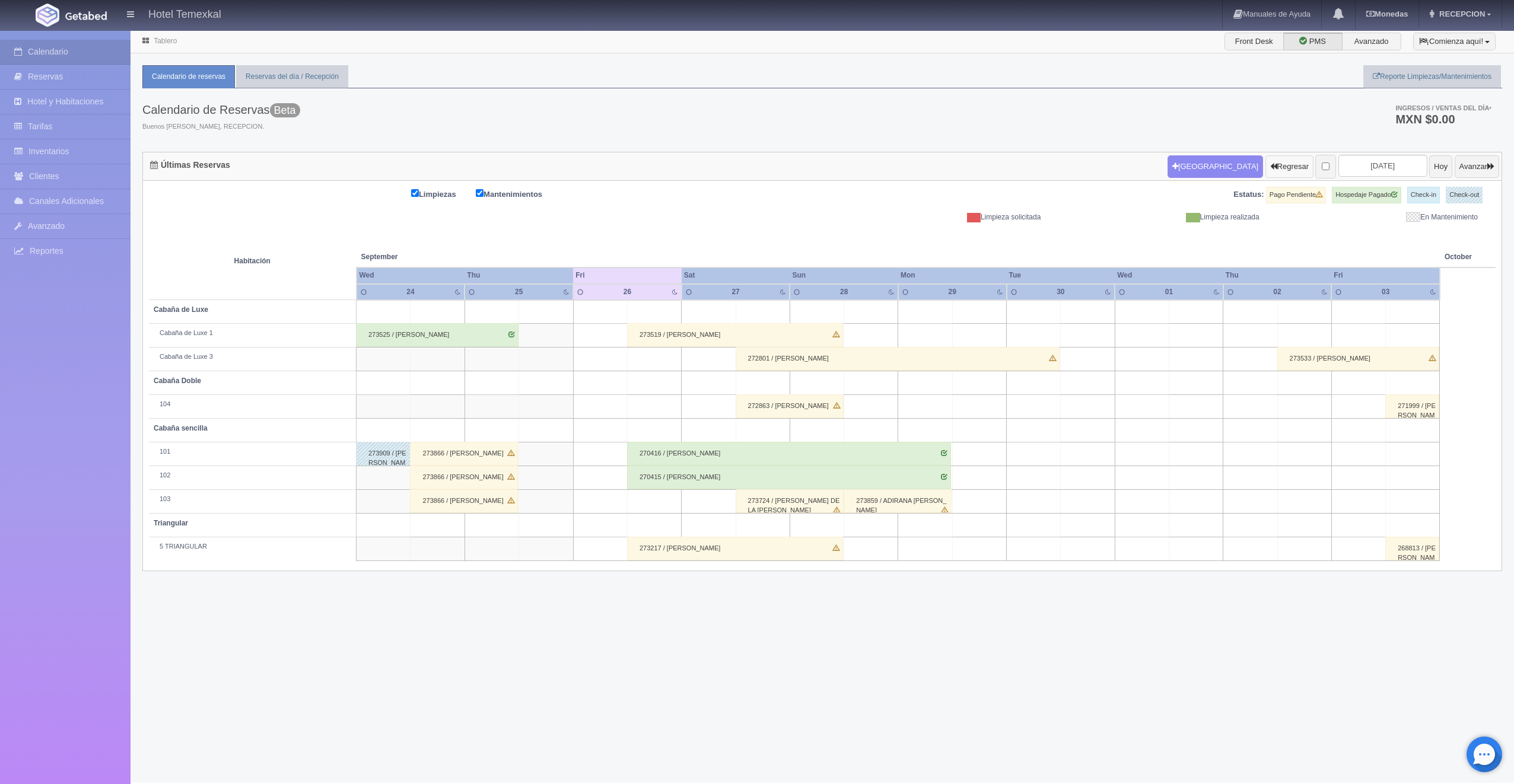
click at [1273, 158] on button "Regresar" at bounding box center [1289, 167] width 48 height 23
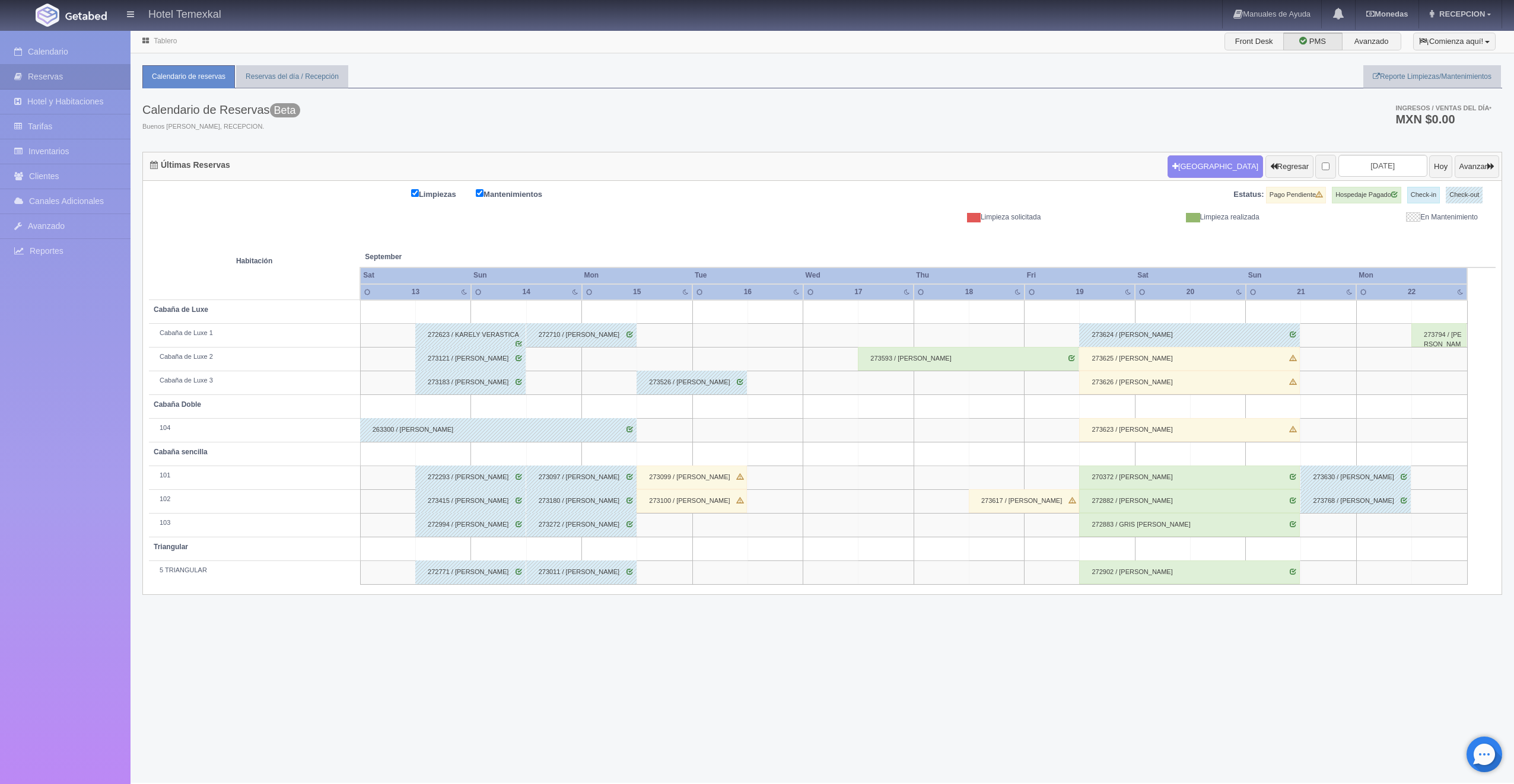
click at [696, 471] on div "273099 / JAQUELINE ANZURES" at bounding box center [692, 478] width 111 height 24
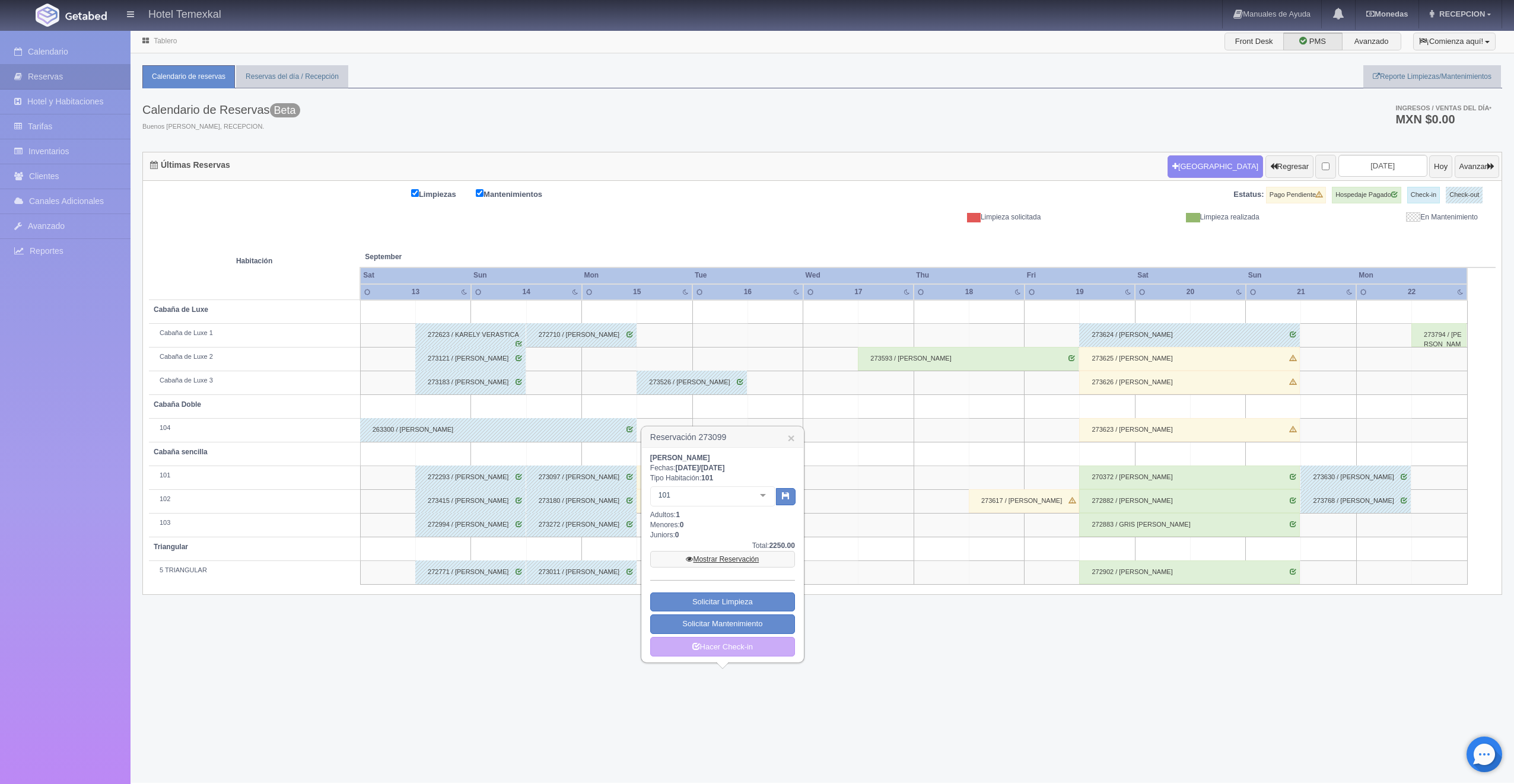
click at [730, 559] on link "Mostrar Reservación" at bounding box center [722, 559] width 145 height 16
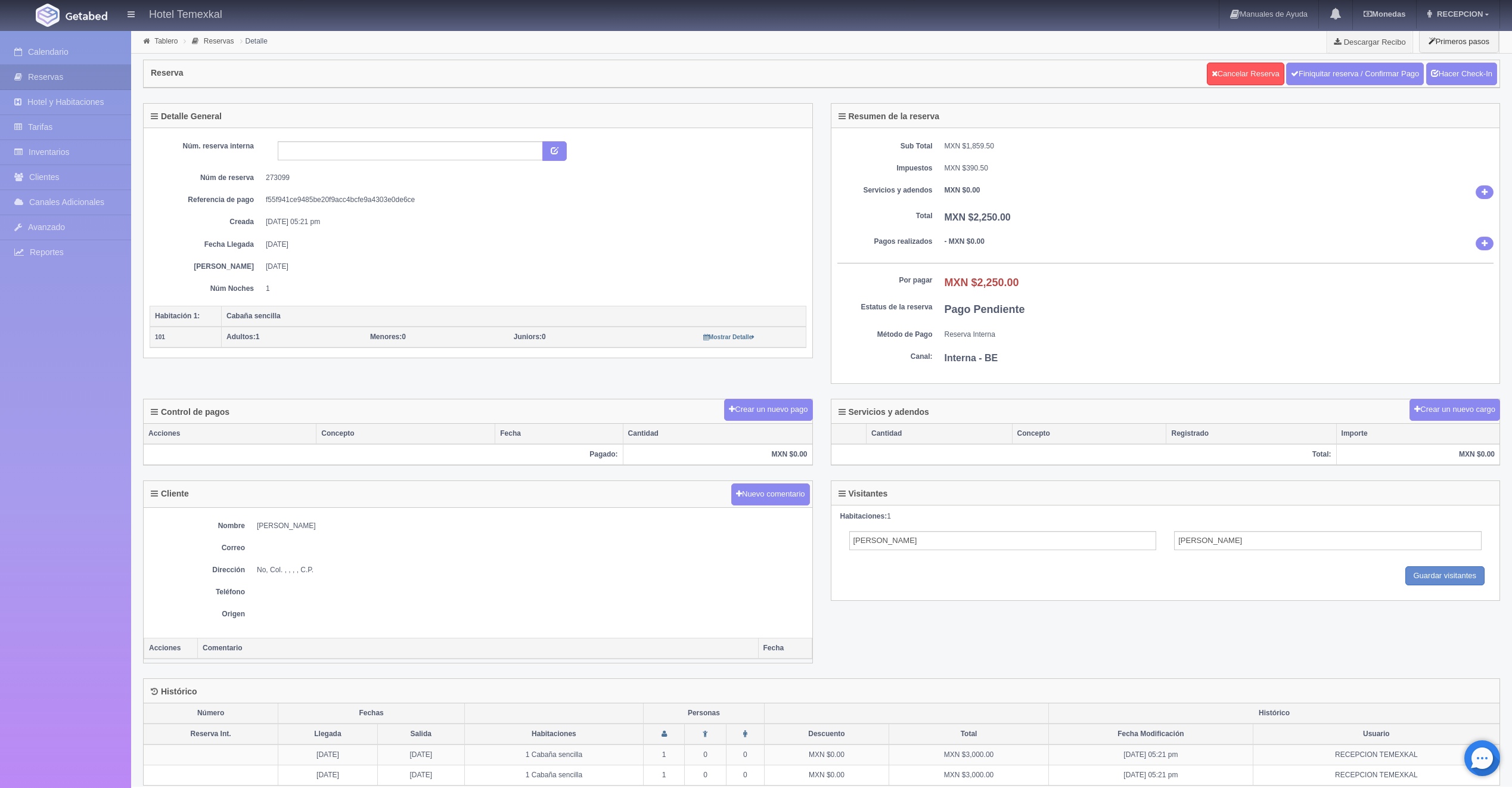
drag, startPoint x: 1362, startPoint y: 63, endPoint x: 811, endPoint y: 59, distance: 551.0
click at [1362, 63] on link "Finiquitar reserva / Confirmar Pago" at bounding box center [1355, 74] width 138 height 23
click at [1477, 81] on link "Hacer Check-In" at bounding box center [1462, 74] width 71 height 23
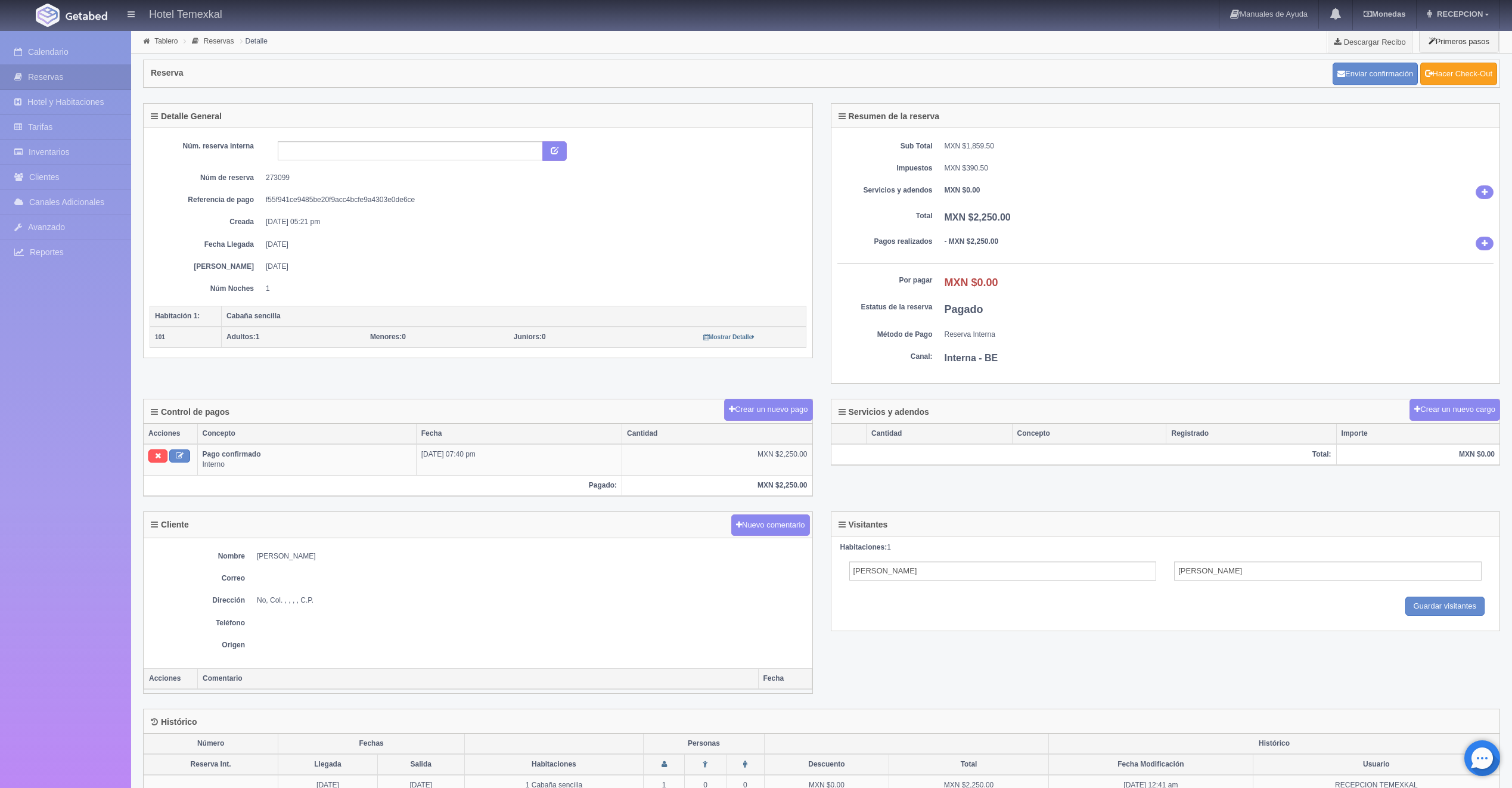
click at [1467, 83] on link "Hacer Check-Out" at bounding box center [1458, 74] width 77 height 23
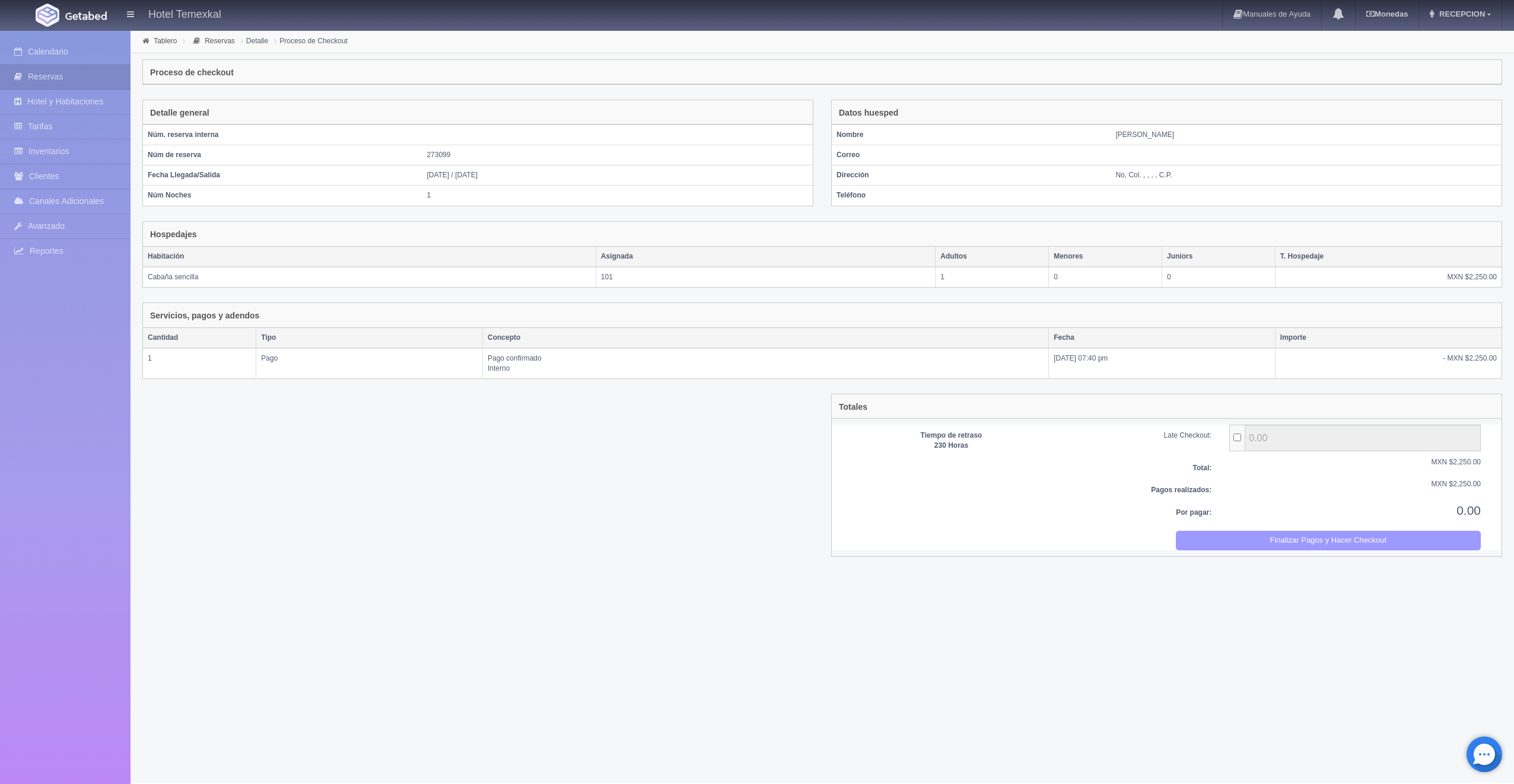
click at [1246, 542] on button "Finalizar Pagos y Hacer Checkout" at bounding box center [1329, 540] width 306 height 19
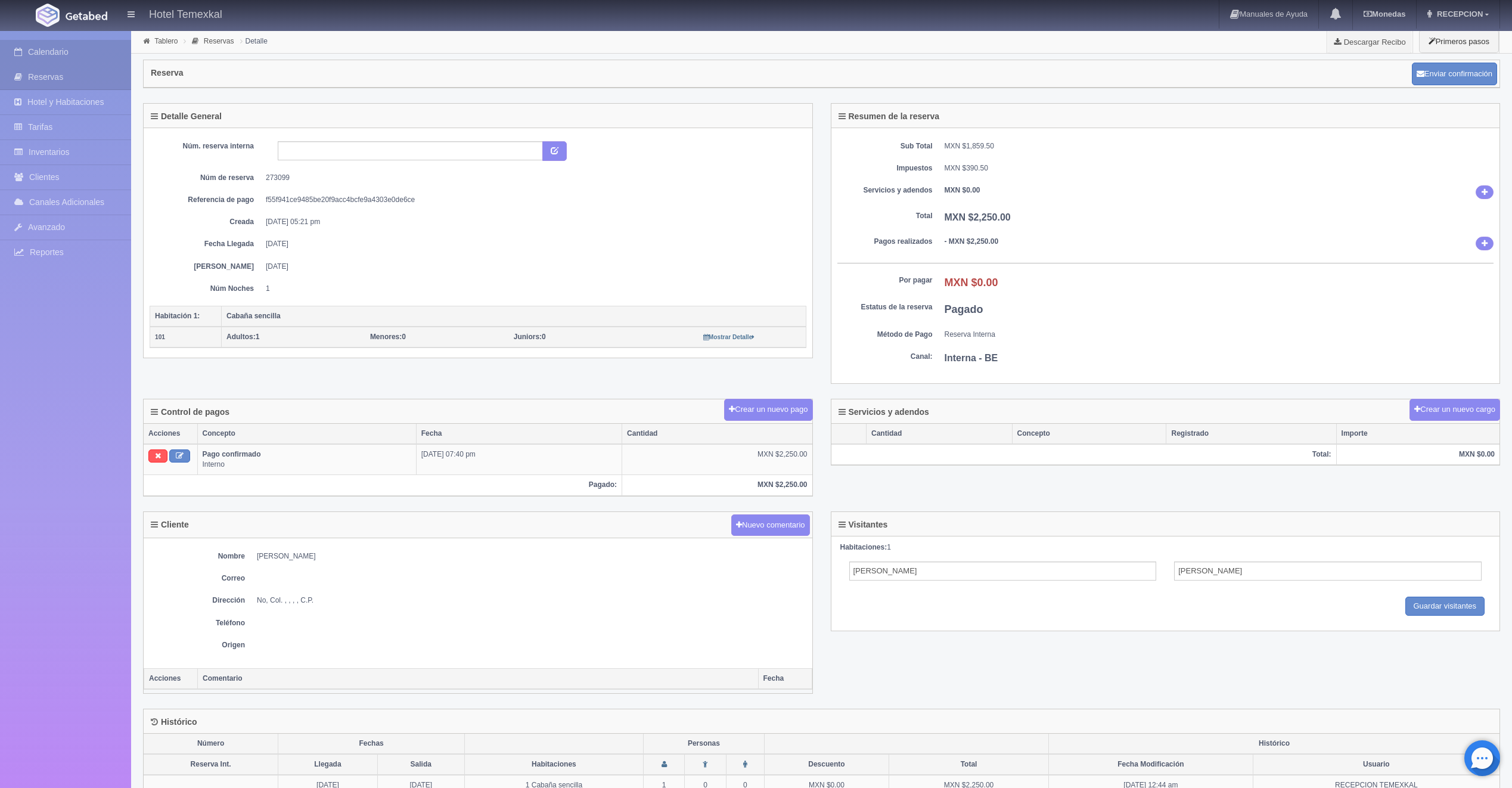
click at [77, 47] on link "Calendario" at bounding box center [66, 52] width 131 height 25
drag, startPoint x: 77, startPoint y: 47, endPoint x: 0, endPoint y: 16, distance: 83.0
click at [67, 46] on link "Calendario" at bounding box center [66, 52] width 131 height 25
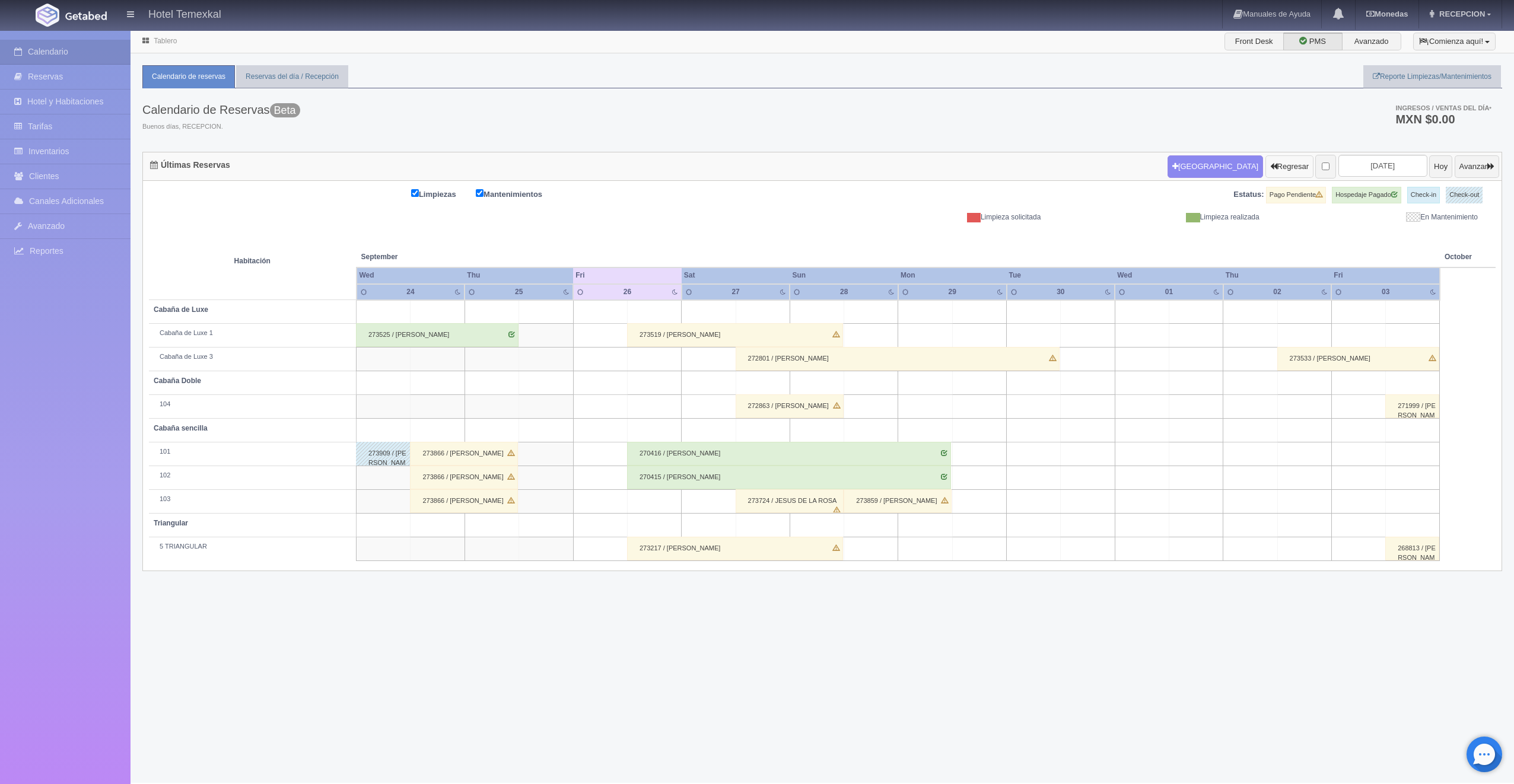
click at [1273, 163] on button "Regresar" at bounding box center [1289, 167] width 48 height 23
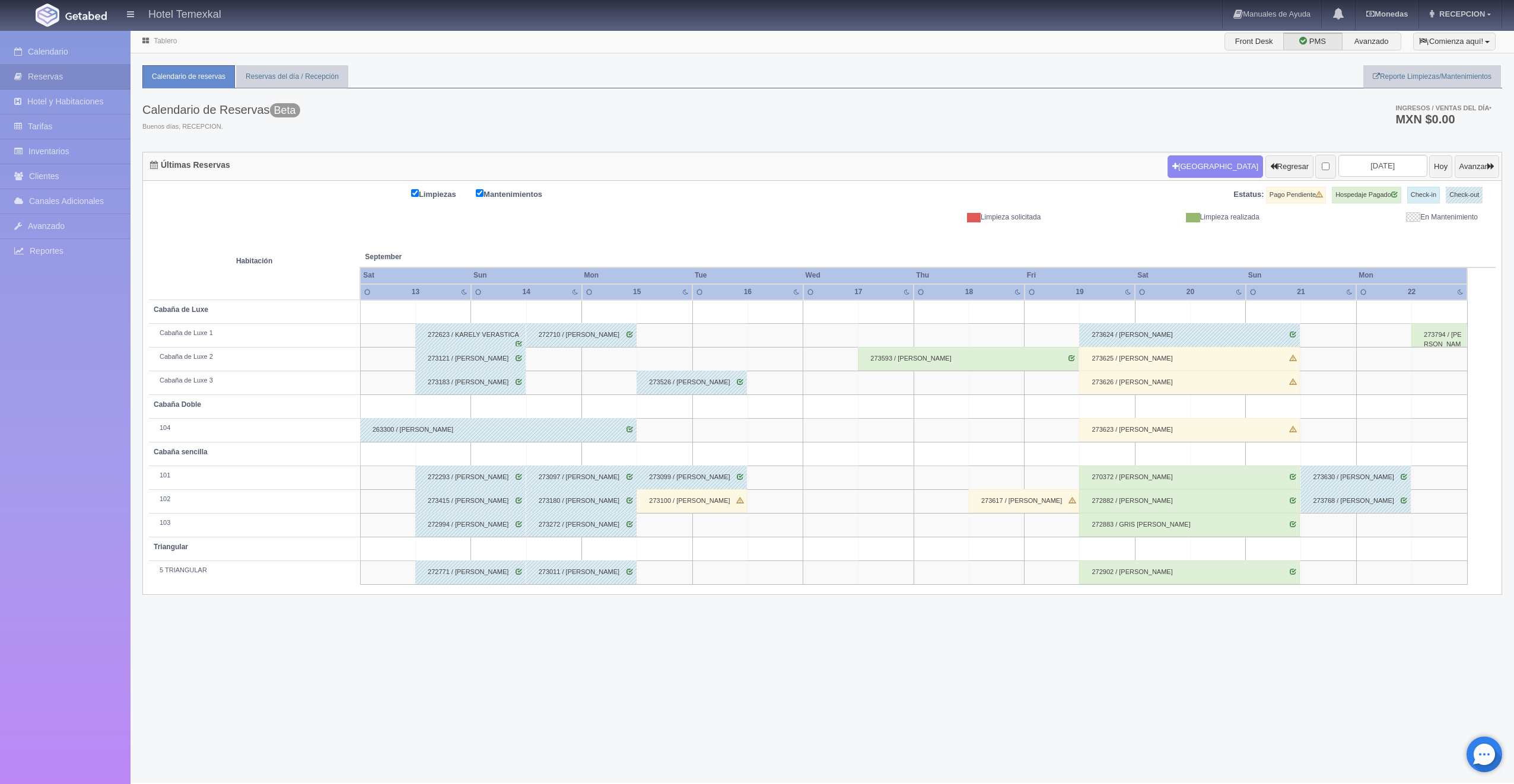
click at [657, 504] on div "273100 / ALEJANDRA HERNANDEZ" at bounding box center [692, 501] width 111 height 24
click at [0, 0] on div "Fechas: / Tipo Habitación: Seleccionar hab. No elements found. Consider changin…" at bounding box center [0, 0] width 0 height 0
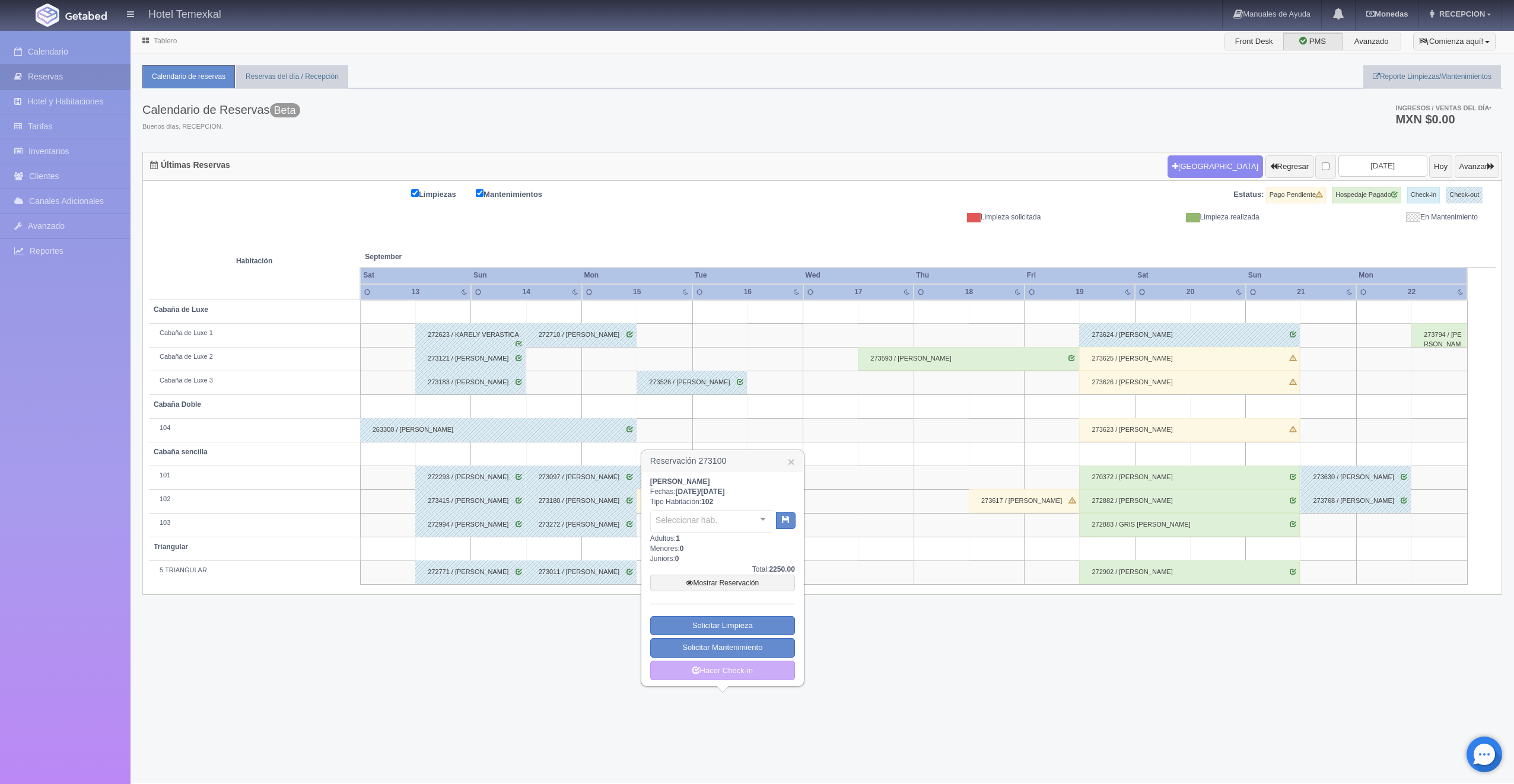
click at [657, 504] on div "ALEJANDRA HERNANDEZ Fechas: 2025-09-15 / 2025-09-16 Tipo Habitación: 102 Selecc…" at bounding box center [722, 579] width 145 height 204
drag, startPoint x: 658, startPoint y: 504, endPoint x: 724, endPoint y: 584, distance: 103.7
click at [724, 584] on link "Mostrar Reservación" at bounding box center [722, 583] width 145 height 16
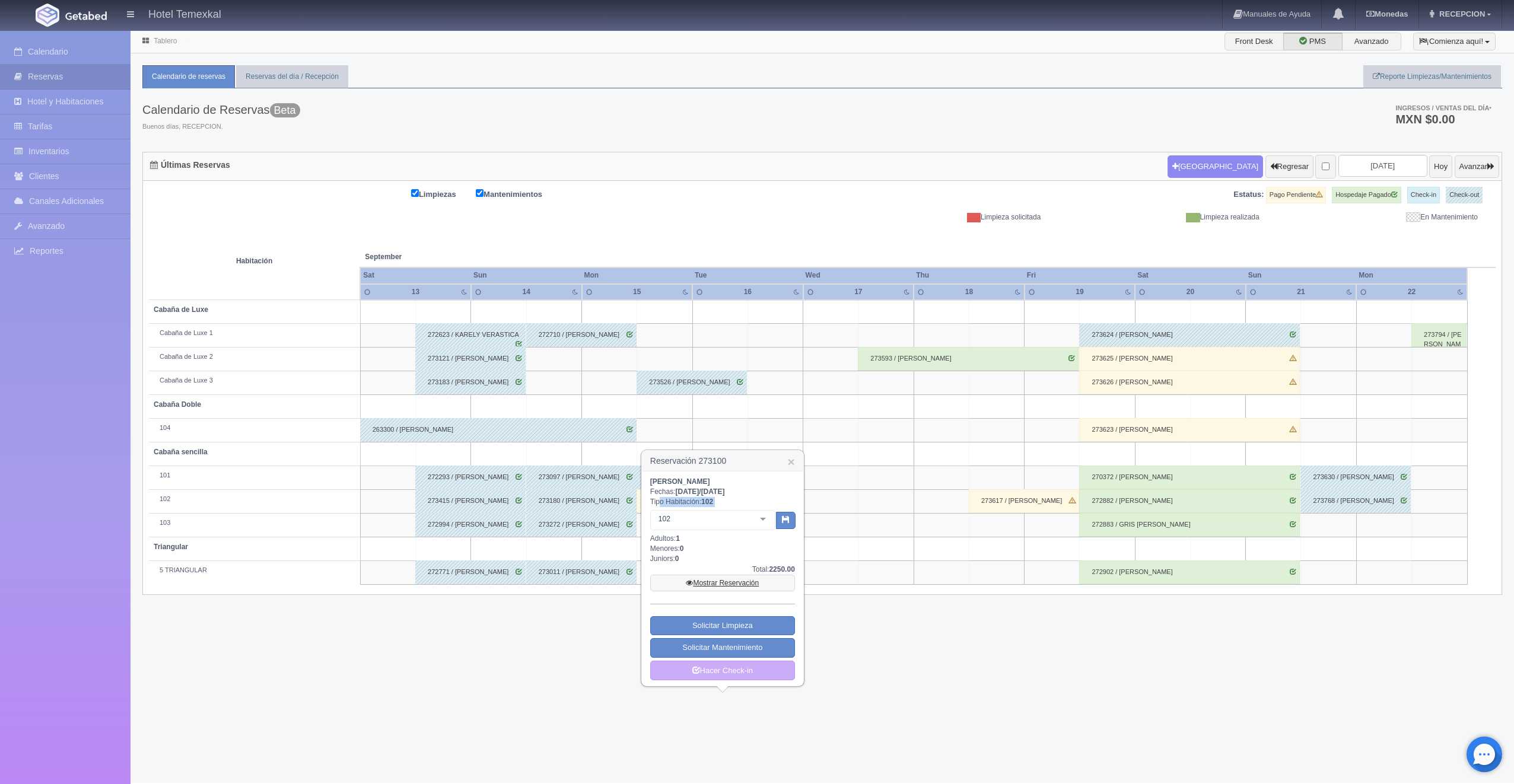
click at [709, 580] on link "Mostrar Reservación" at bounding box center [722, 583] width 145 height 16
click at [725, 493] on span "2025-09-16" at bounding box center [713, 491] width 24 height 8
click at [719, 580] on link "Mostrar Reservación" at bounding box center [722, 583] width 145 height 16
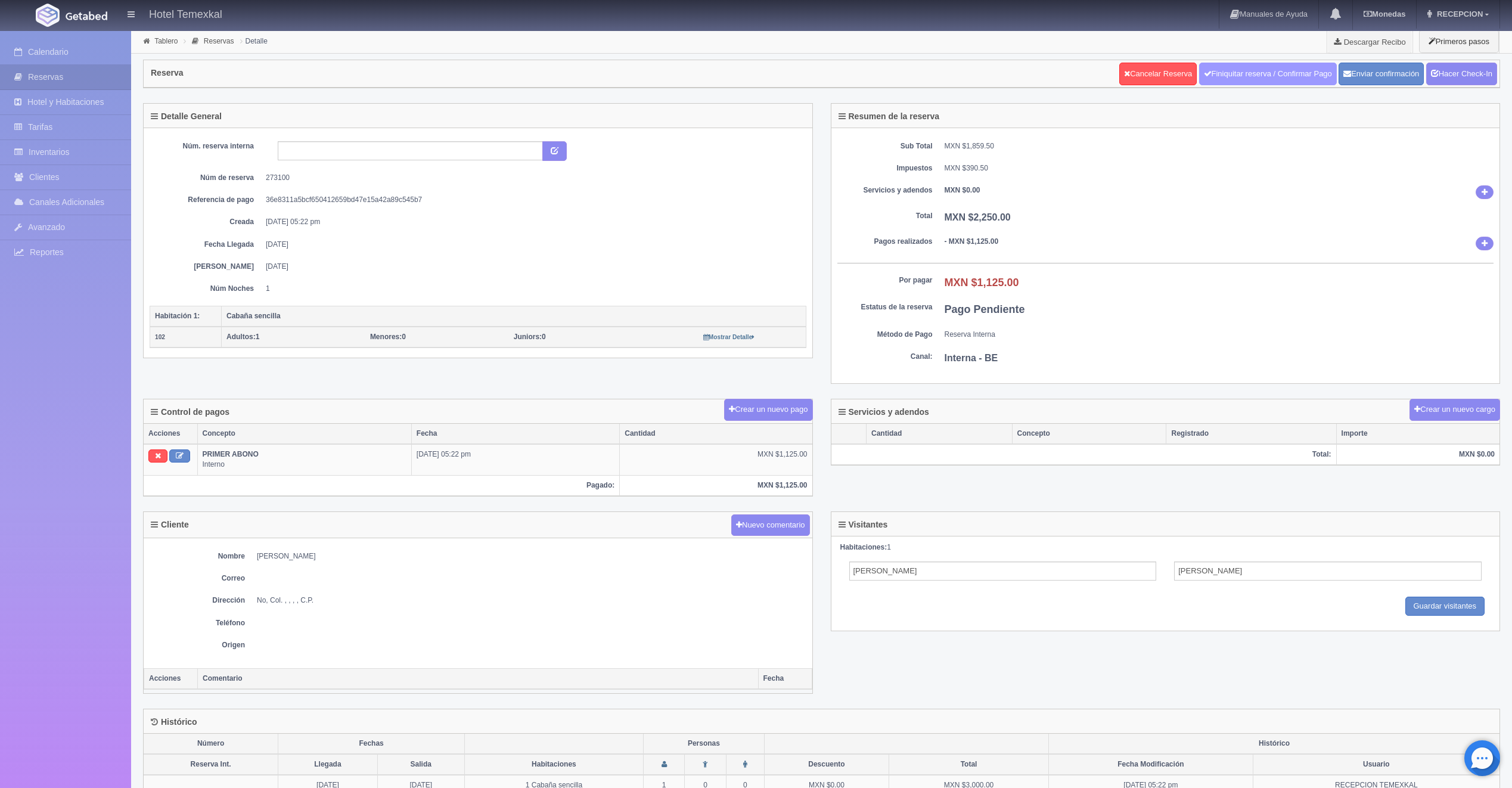
click at [1224, 71] on link "Finiquitar reserva / Confirmar Pago" at bounding box center [1268, 74] width 138 height 23
click at [1423, 70] on div "Cancelar Reserva Finiquitar reserva / Confirmar Pago Enviar confirmación Hacer …" at bounding box center [1308, 73] width 378 height 23
click at [1450, 71] on link "Hacer Check-In" at bounding box center [1462, 74] width 71 height 23
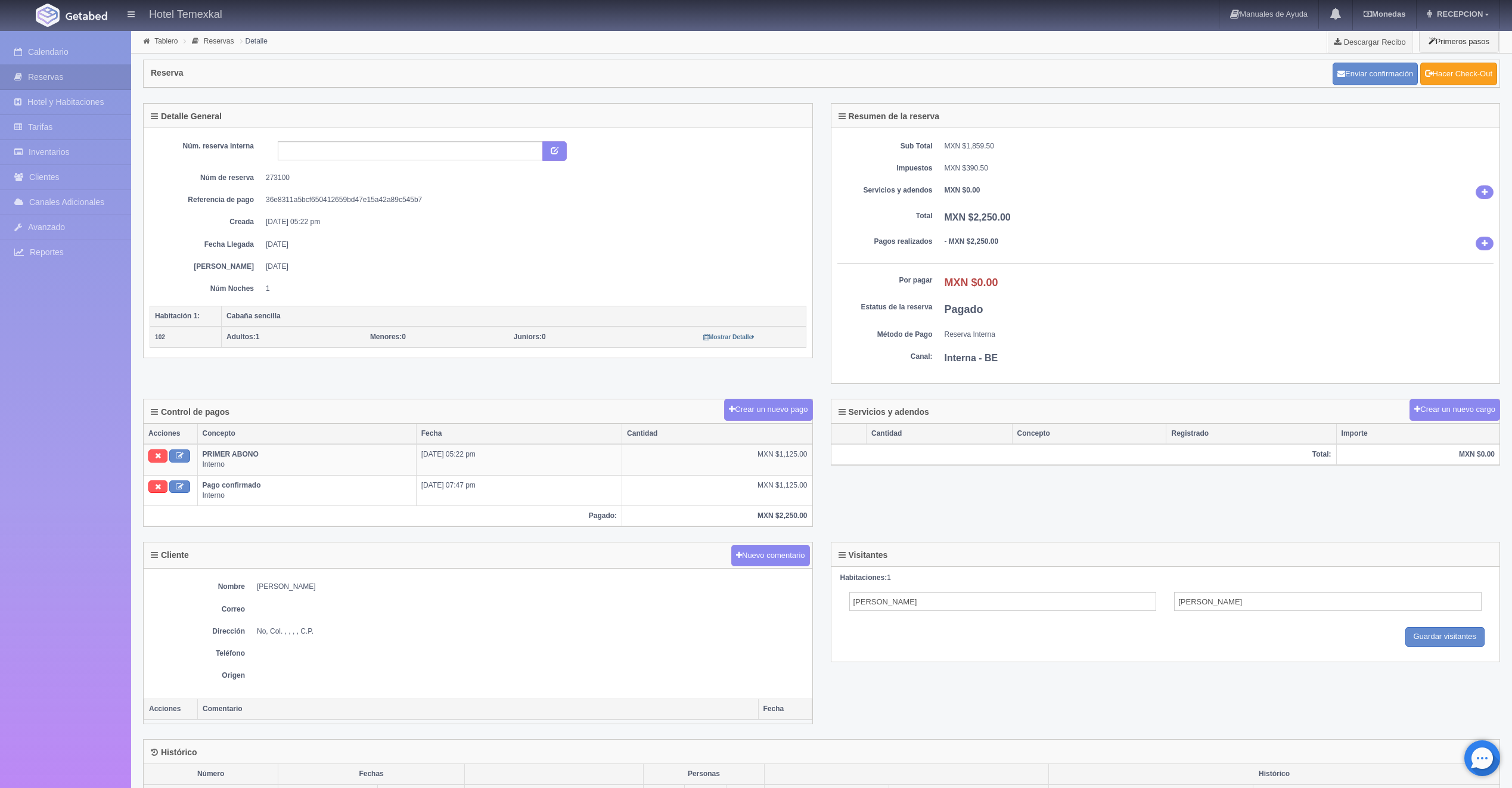
click at [1430, 73] on link "Hacer Check-Out" at bounding box center [1458, 74] width 77 height 23
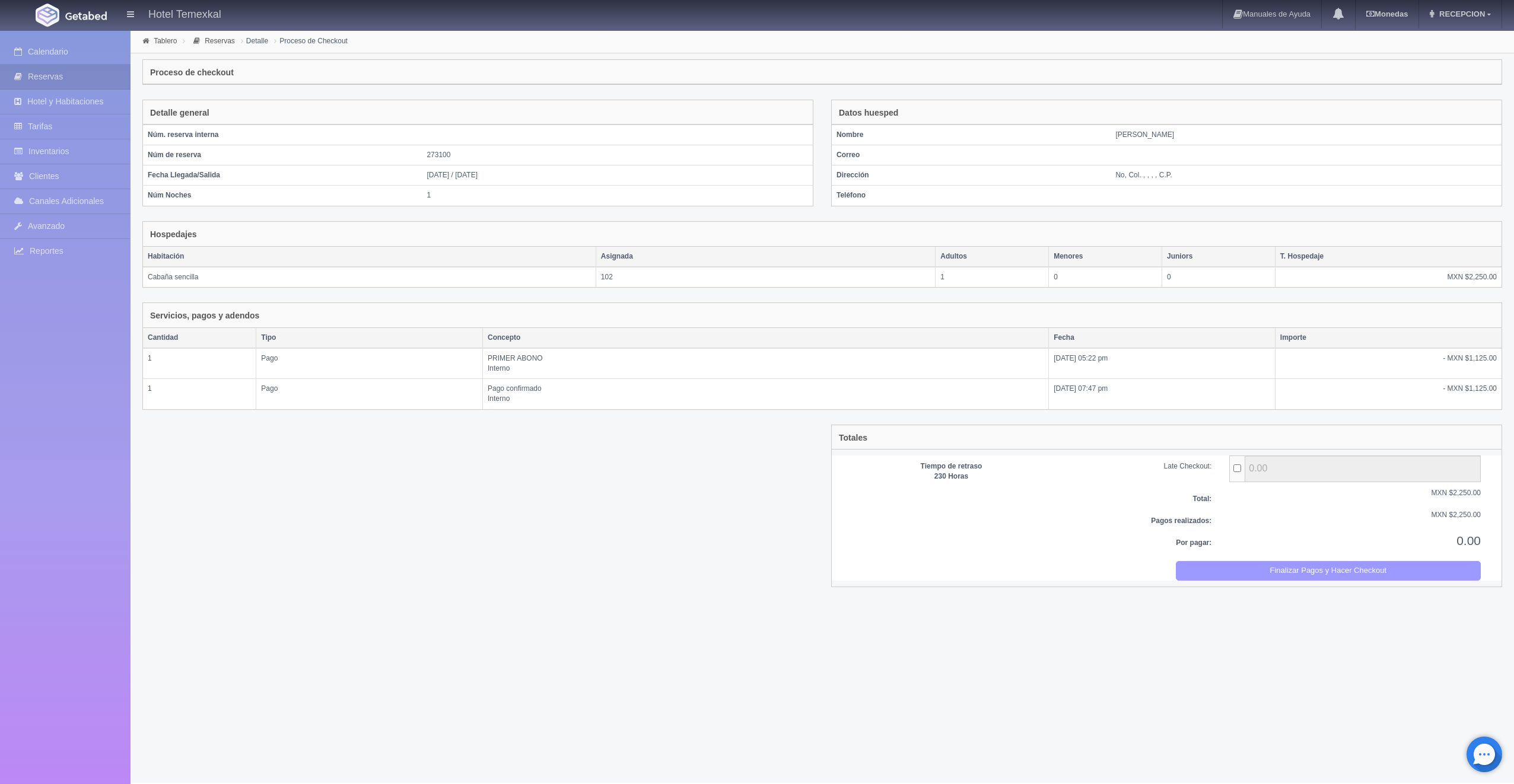
drag, startPoint x: 1181, startPoint y: 563, endPoint x: 795, endPoint y: 60, distance: 634.0
click at [1182, 563] on button "Finalizar Pagos y Hacer Checkout" at bounding box center [1329, 571] width 306 height 19
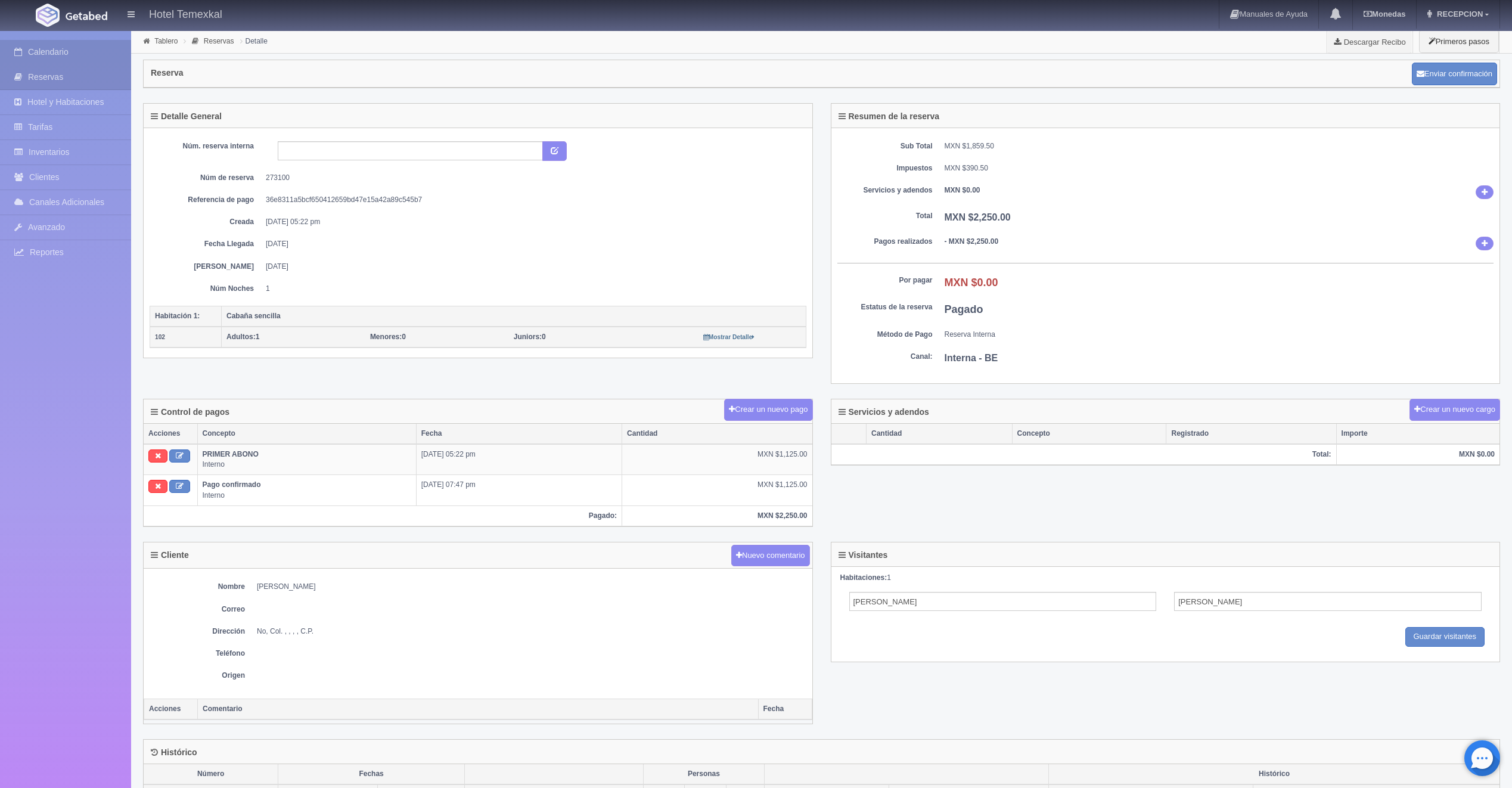
click at [70, 54] on link "Calendario" at bounding box center [66, 52] width 131 height 25
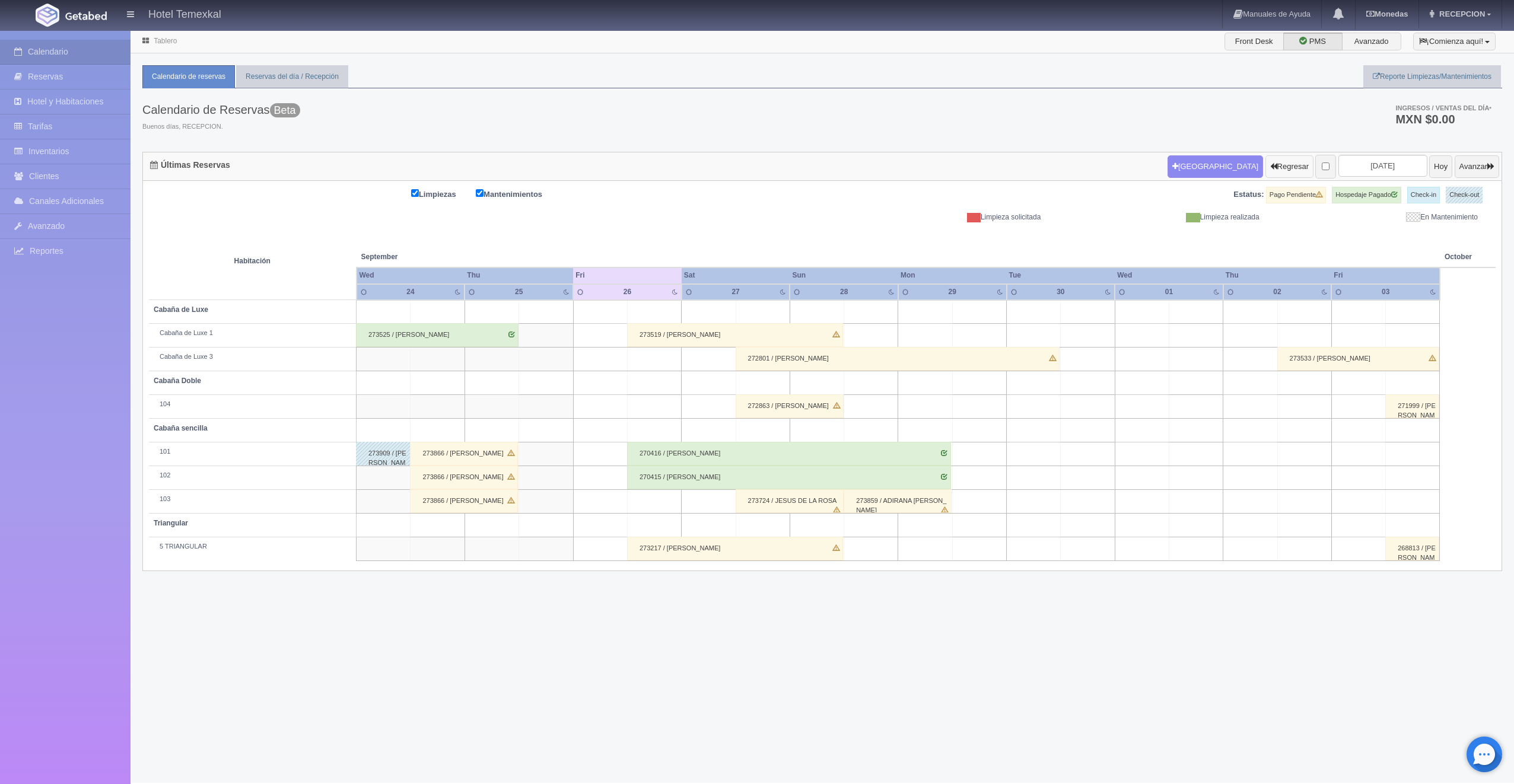
click at [1265, 163] on button "Regresar" at bounding box center [1289, 167] width 48 height 23
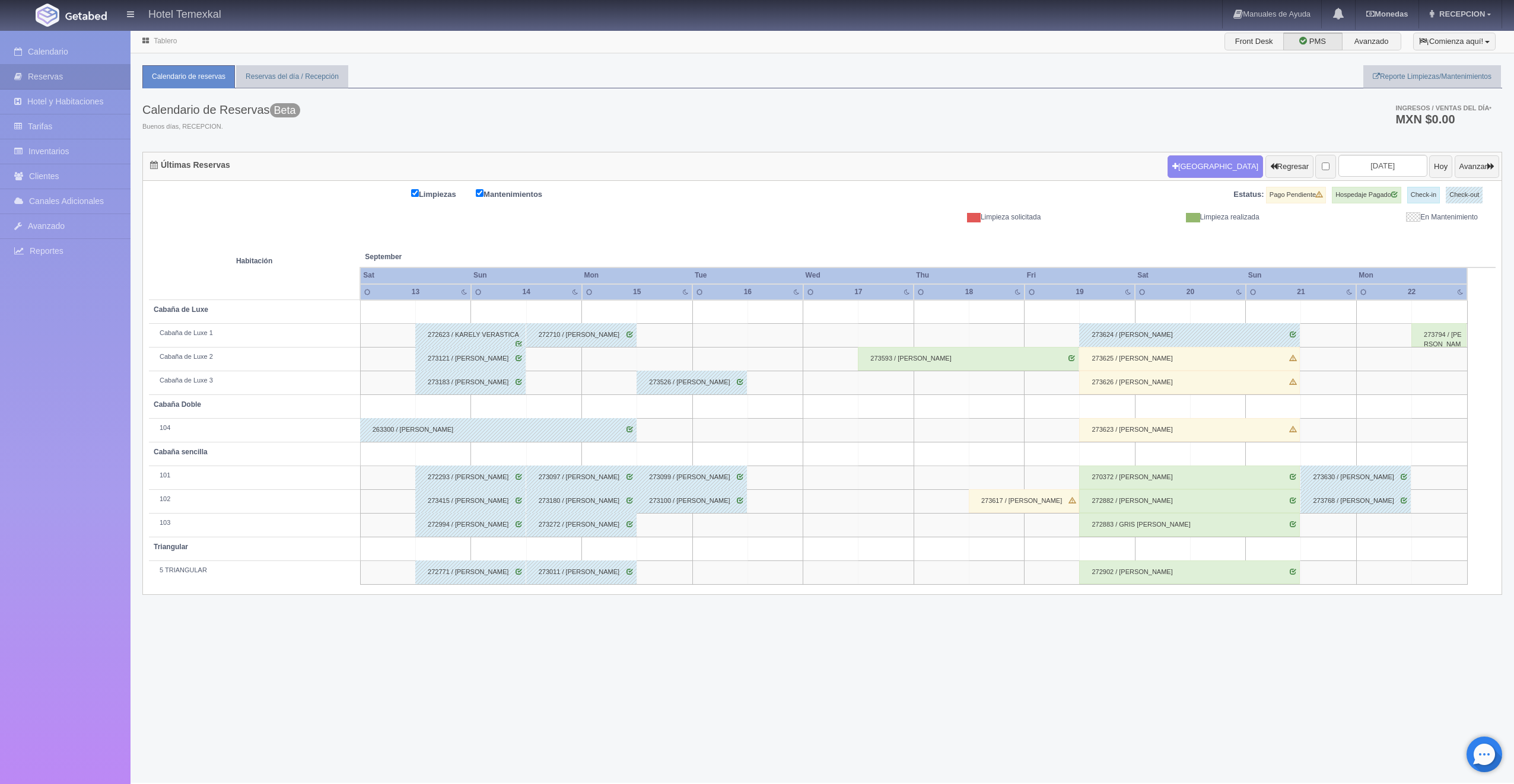
click at [925, 358] on div "273593 / Jose Perez" at bounding box center [968, 359] width 220 height 24
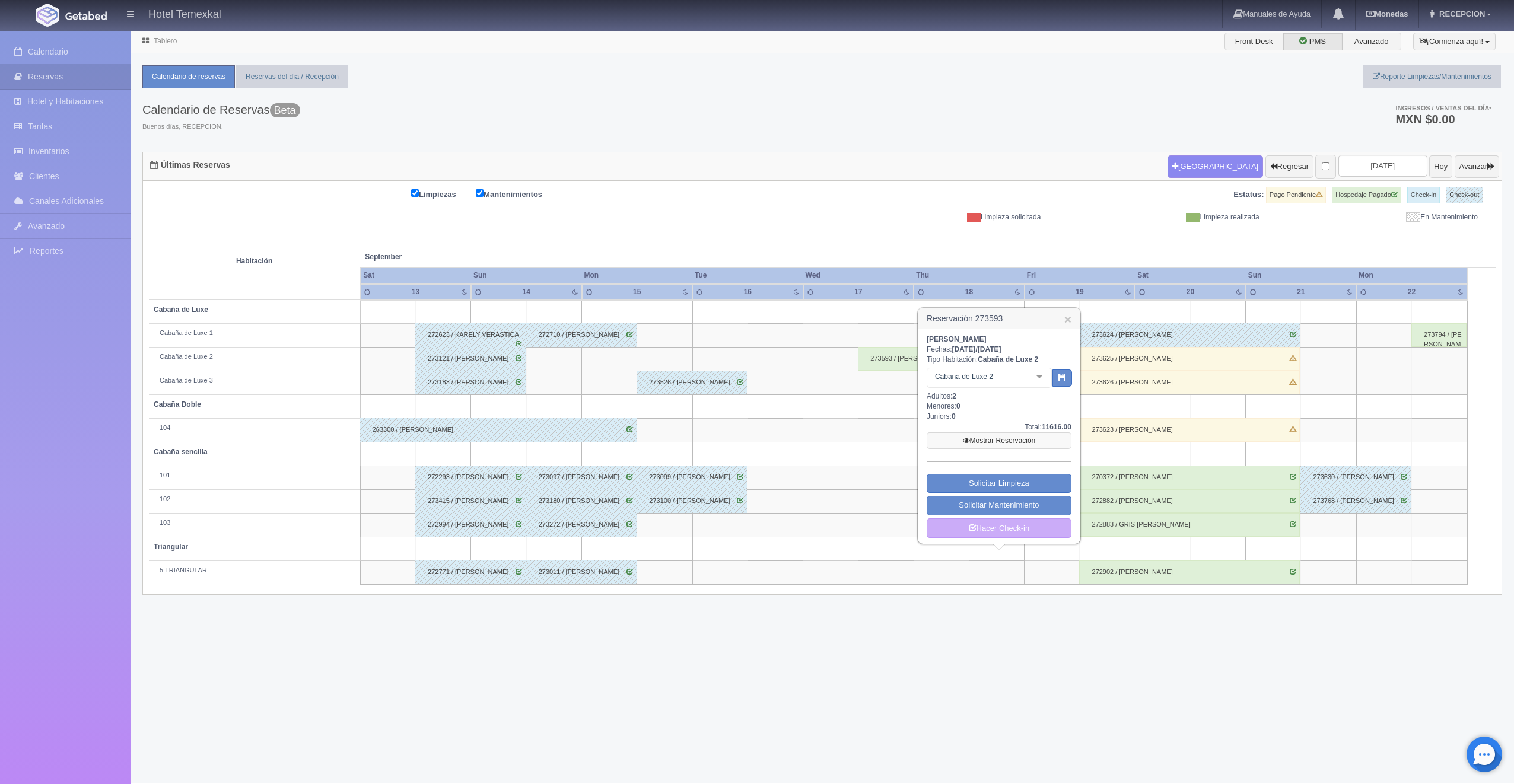
click at [981, 439] on link "Mostrar Reservación" at bounding box center [999, 441] width 145 height 16
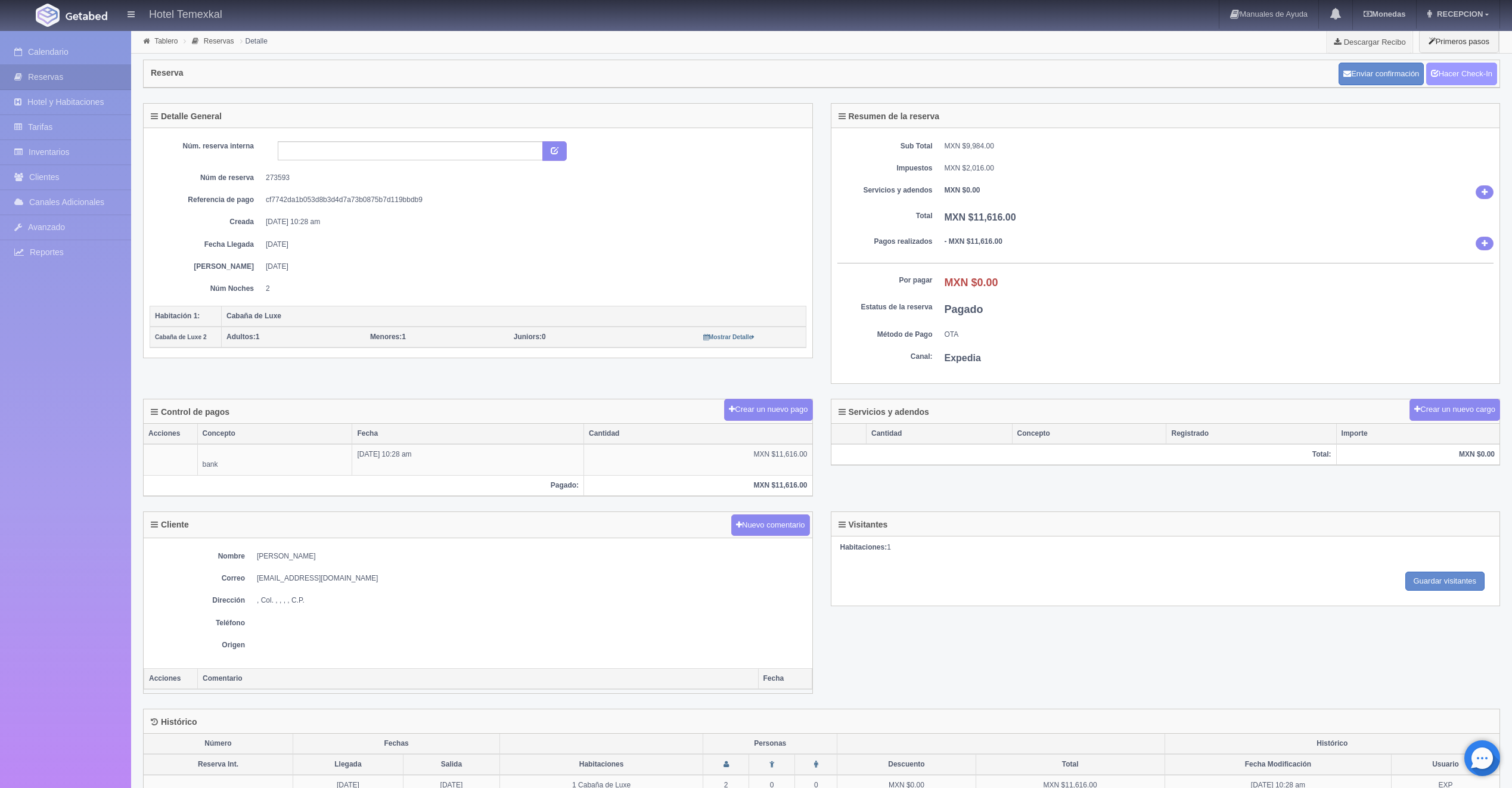
click at [1434, 78] on link "Hacer Check-In" at bounding box center [1462, 74] width 71 height 23
click at [1475, 76] on link "Hacer Check-Out" at bounding box center [1458, 74] width 77 height 23
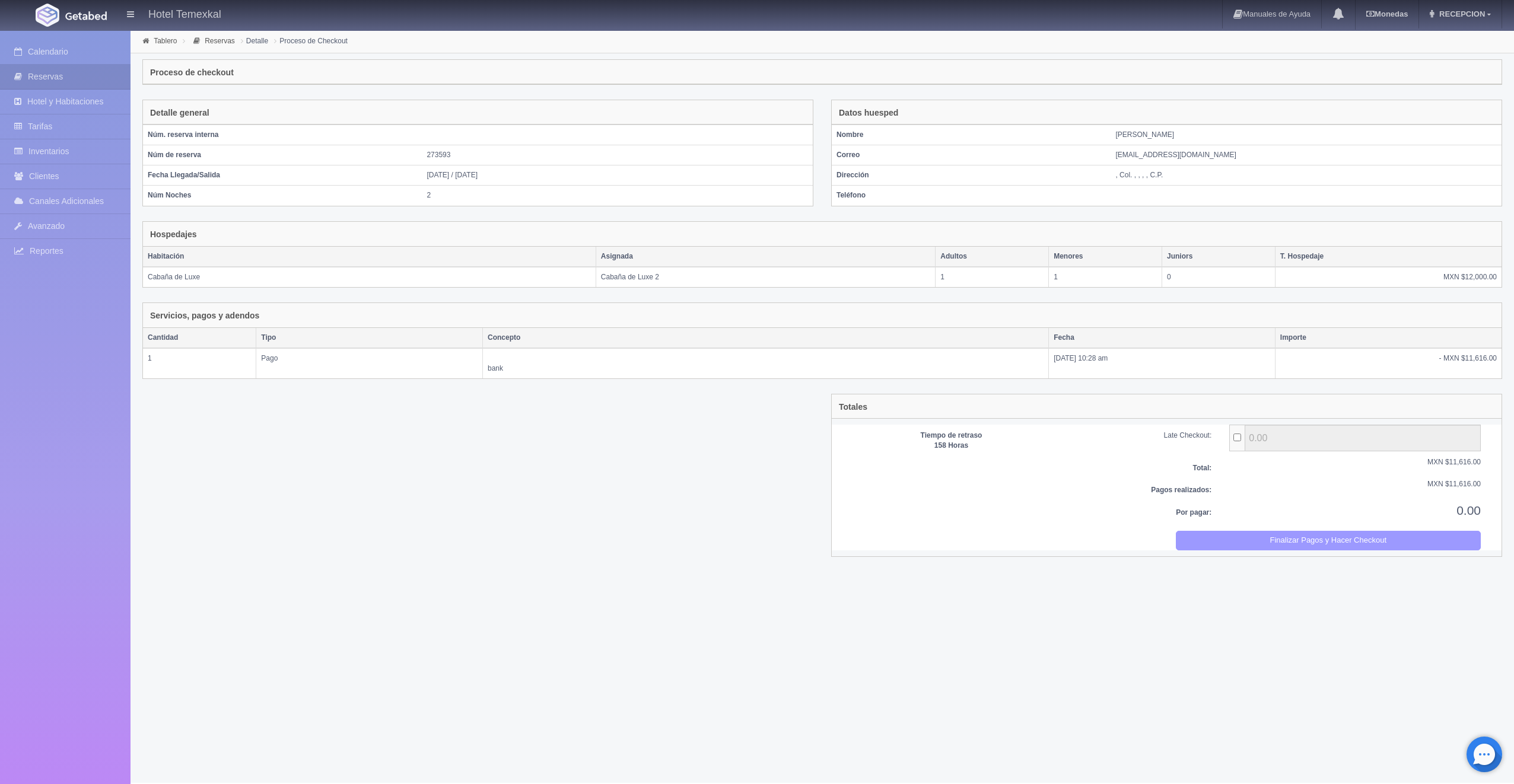
click at [1296, 536] on button "Finalizar Pagos y Hacer Checkout" at bounding box center [1329, 540] width 306 height 19
click at [800, 53] on div "Tablero Reservas Detalle Proceso de Checkout" at bounding box center [822, 41] width 1383 height 24
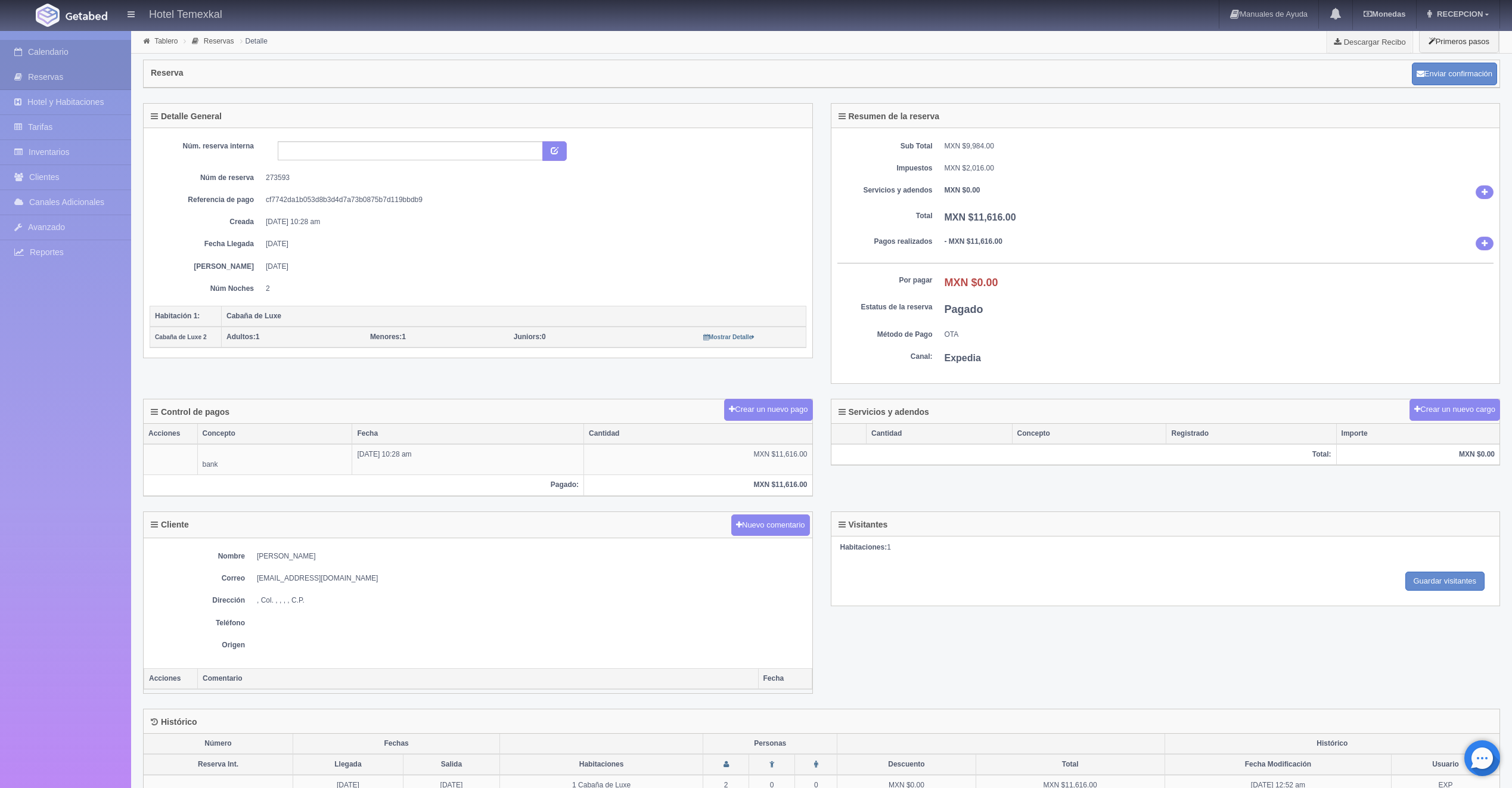
click at [63, 56] on link "Calendario" at bounding box center [66, 52] width 131 height 25
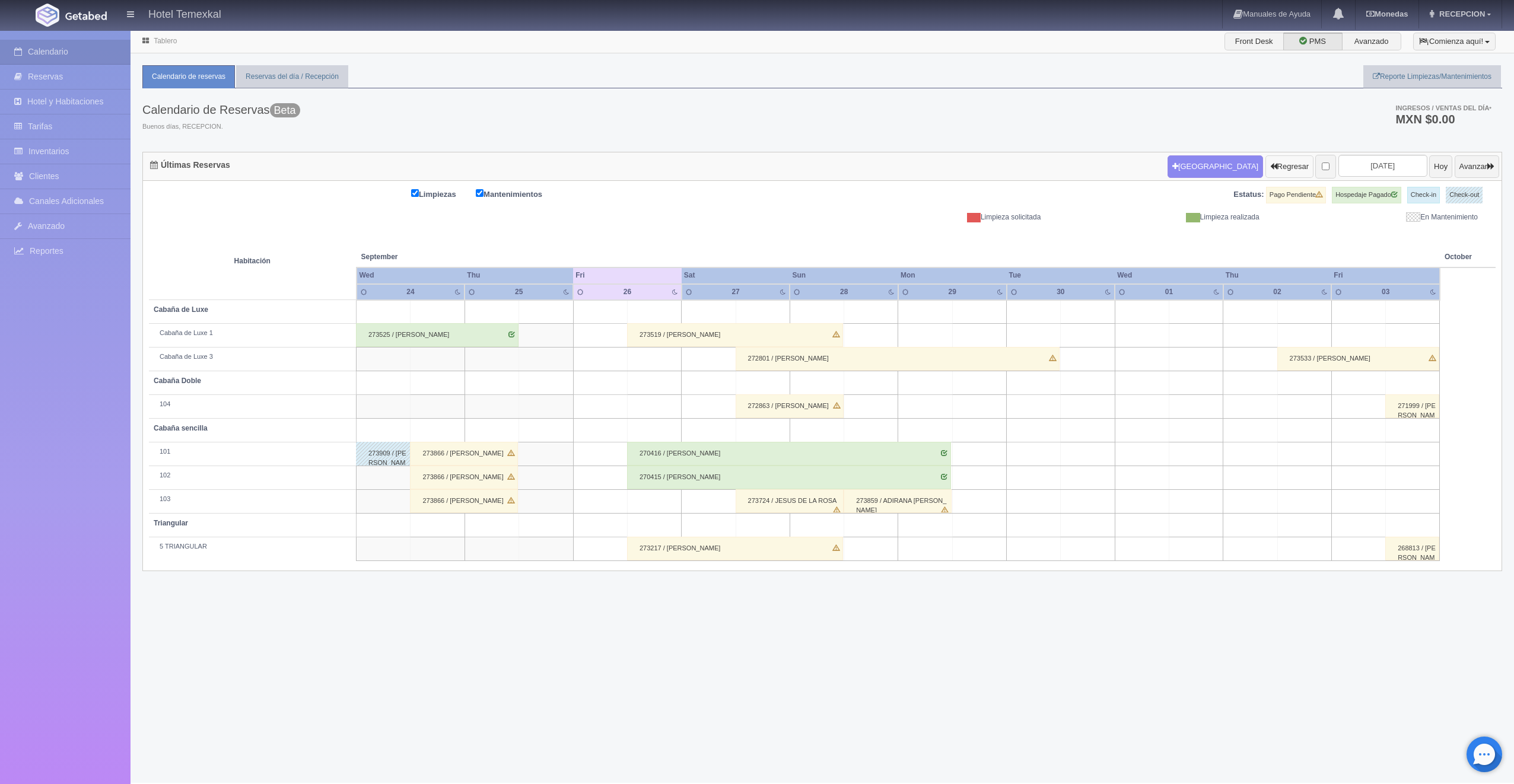
click at [1265, 166] on button "Regresar" at bounding box center [1289, 167] width 48 height 23
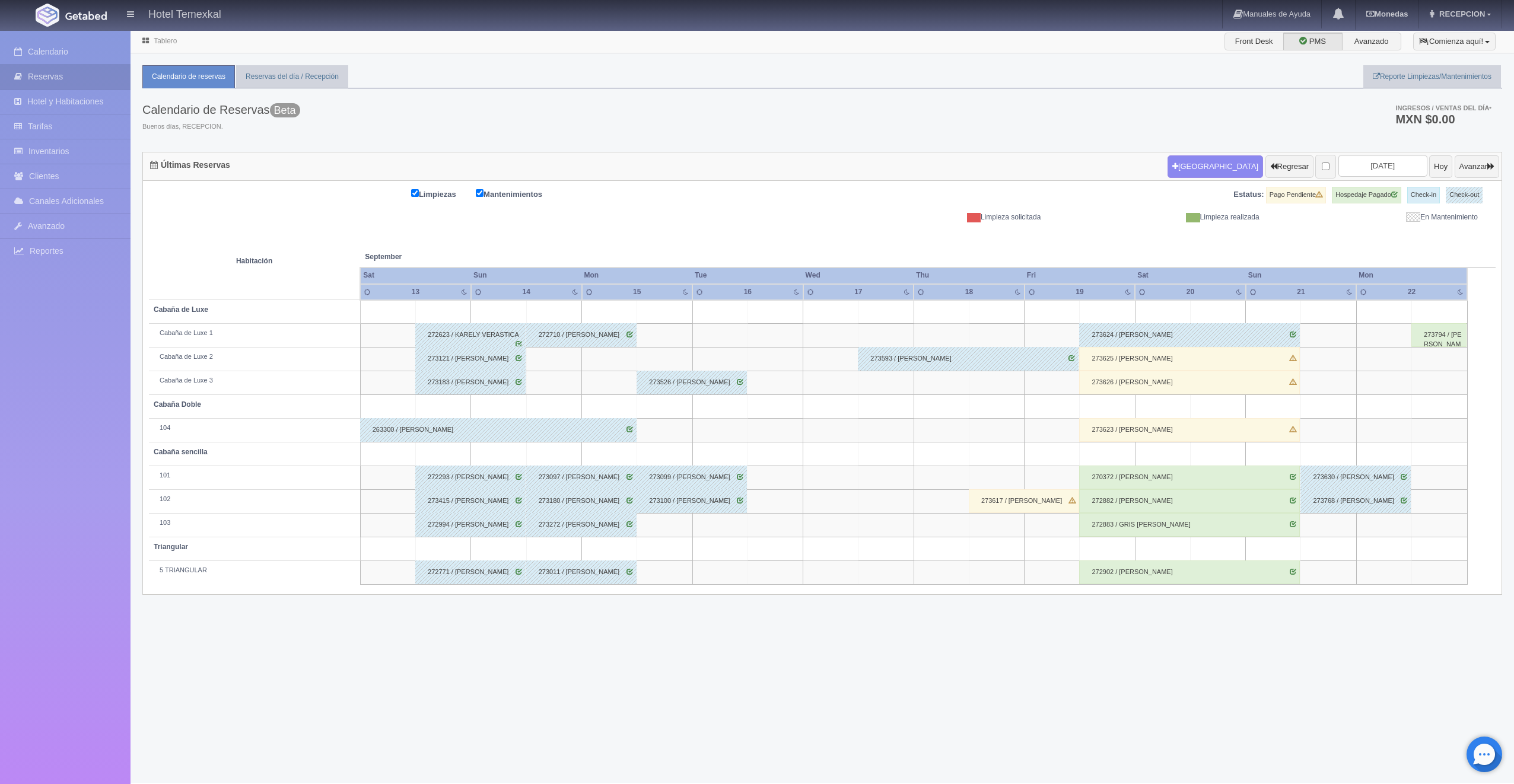
click at [1047, 500] on div "273617 / KARLA VALDEZ" at bounding box center [1024, 501] width 111 height 24
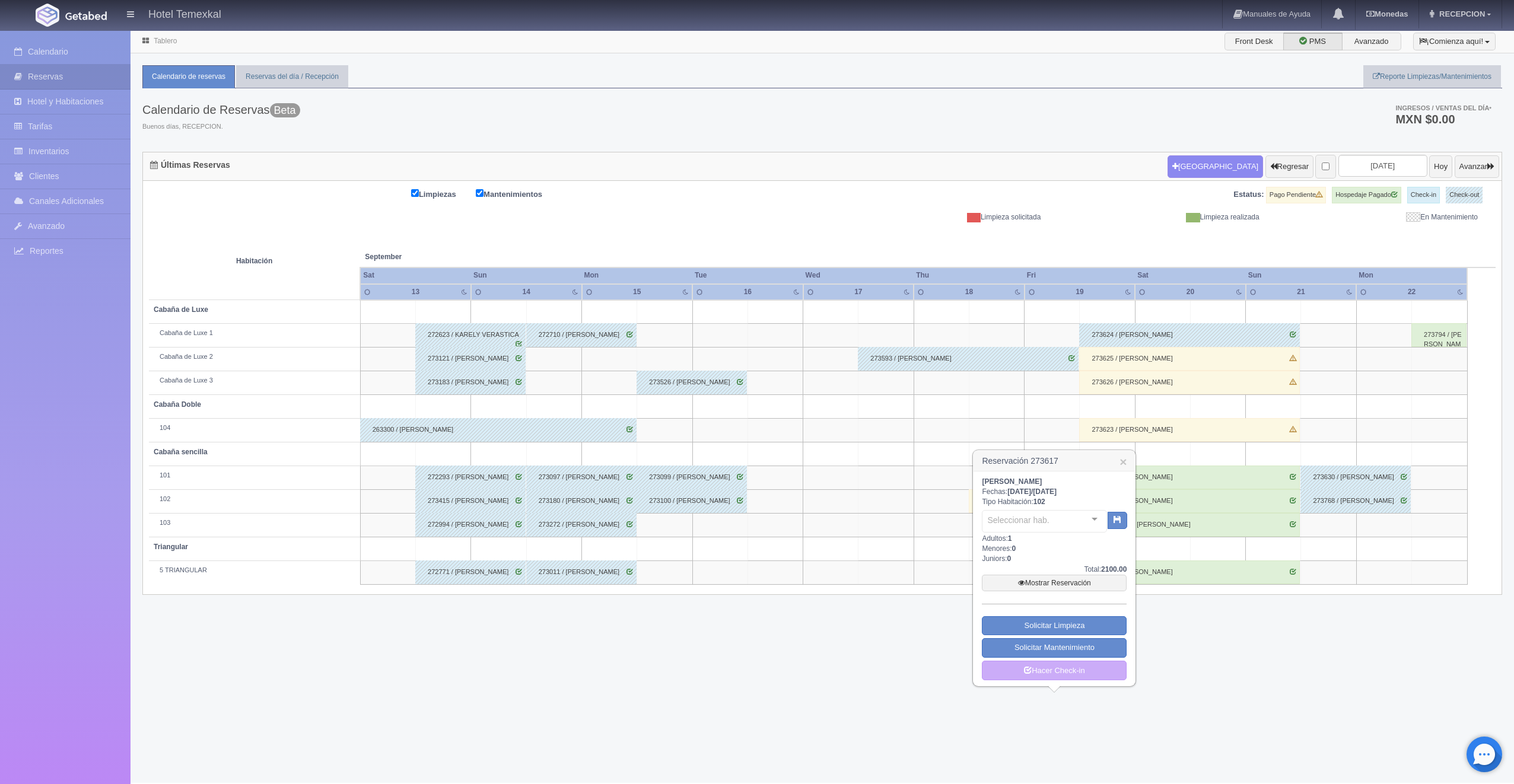
click at [1047, 500] on div "KARLA VALDEZ Fechas: 2025-09-18 / 2025-09-19 Tipo Habitación: 102 Seleccionar h…" at bounding box center [1054, 579] width 145 height 204
click at [1043, 582] on link "Mostrar Reservación" at bounding box center [1054, 583] width 145 height 16
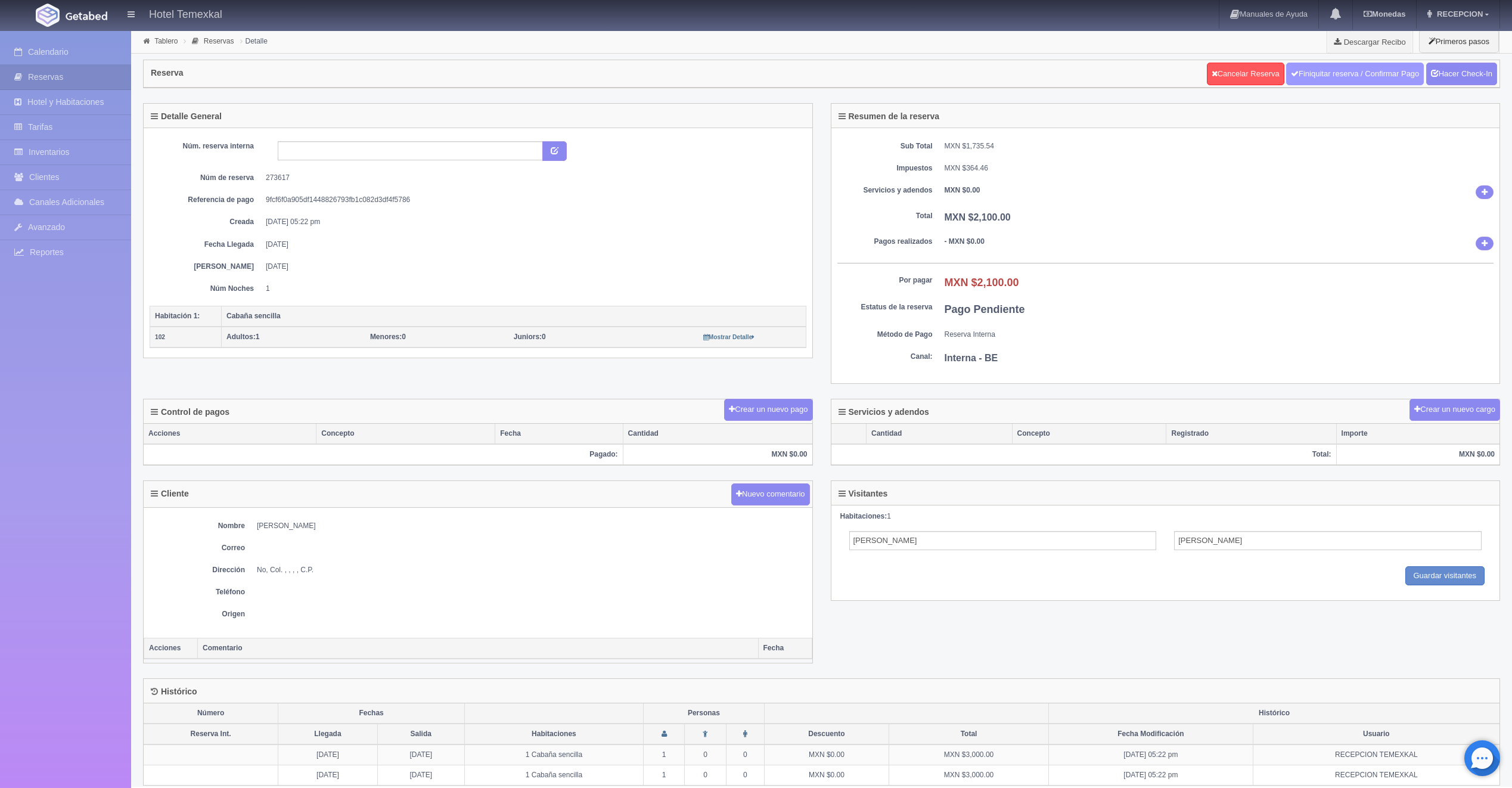
click at [1390, 68] on link "Finiquitar reserva / Confirmar Pago" at bounding box center [1355, 74] width 138 height 23
click at [1450, 78] on link "Hacer Check-In" at bounding box center [1462, 74] width 71 height 23
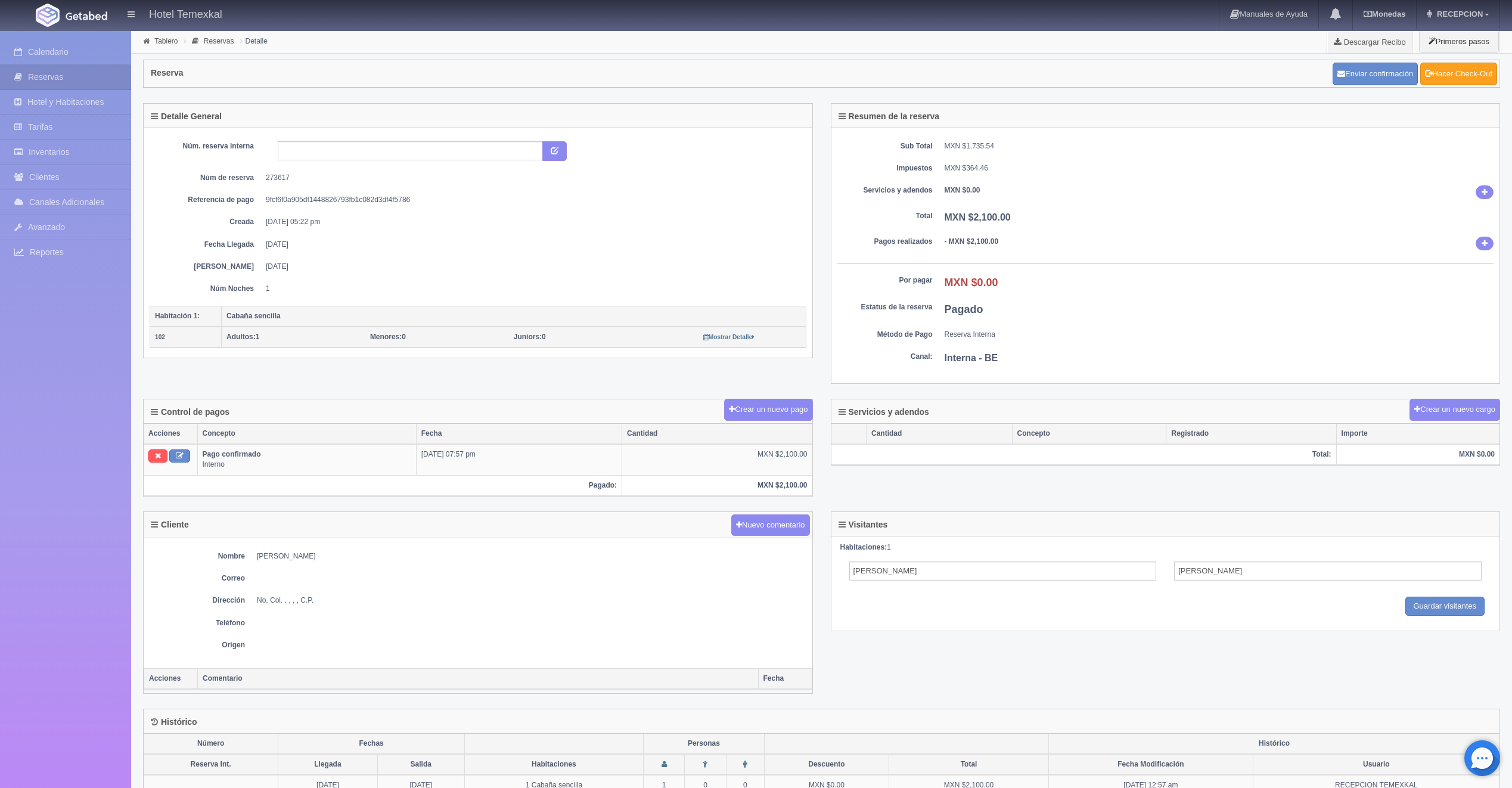
click at [1455, 69] on link "Hacer Check-Out" at bounding box center [1458, 74] width 77 height 23
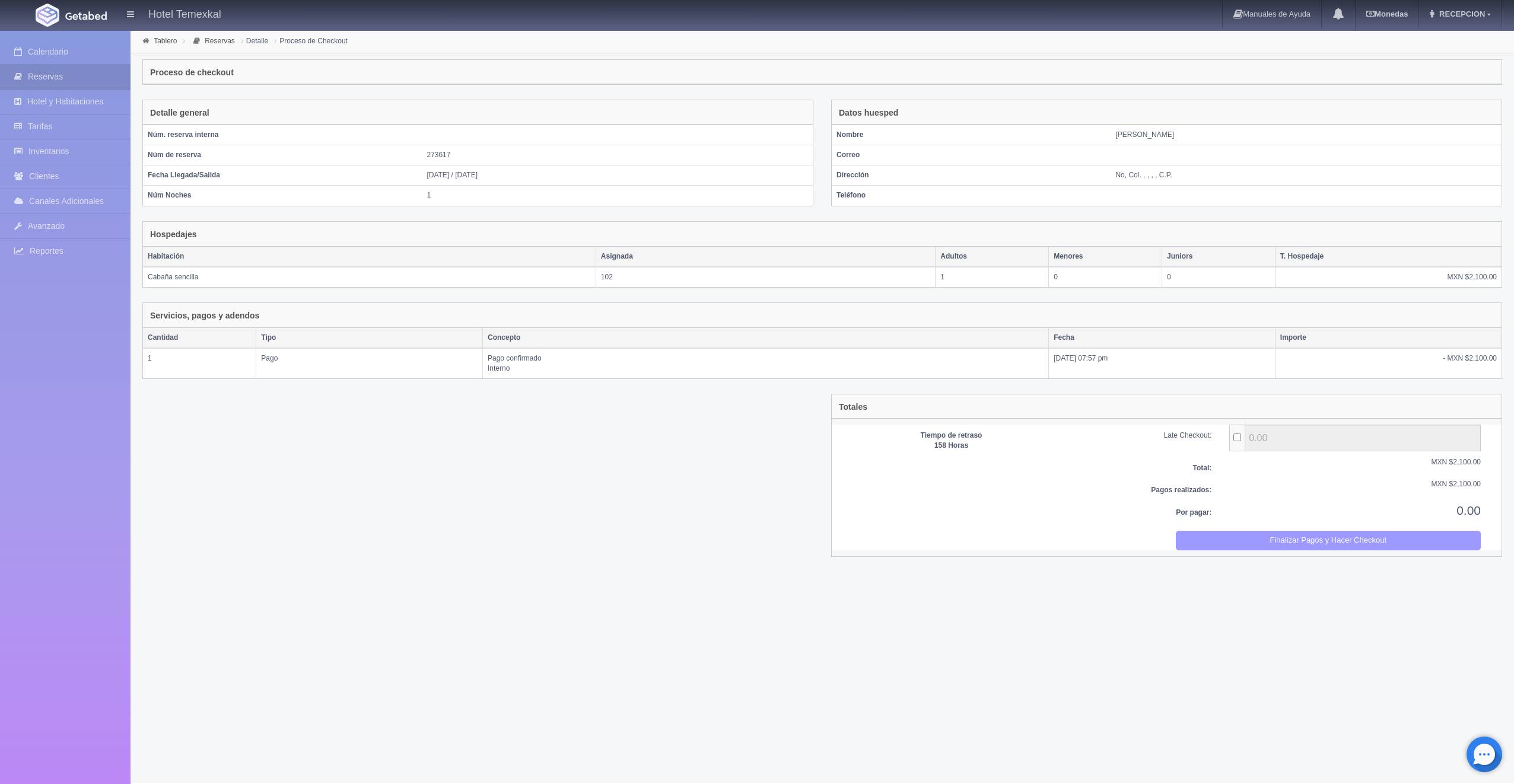
click at [1220, 536] on button "Finalizar Pagos y Hacer Checkout" at bounding box center [1329, 540] width 306 height 19
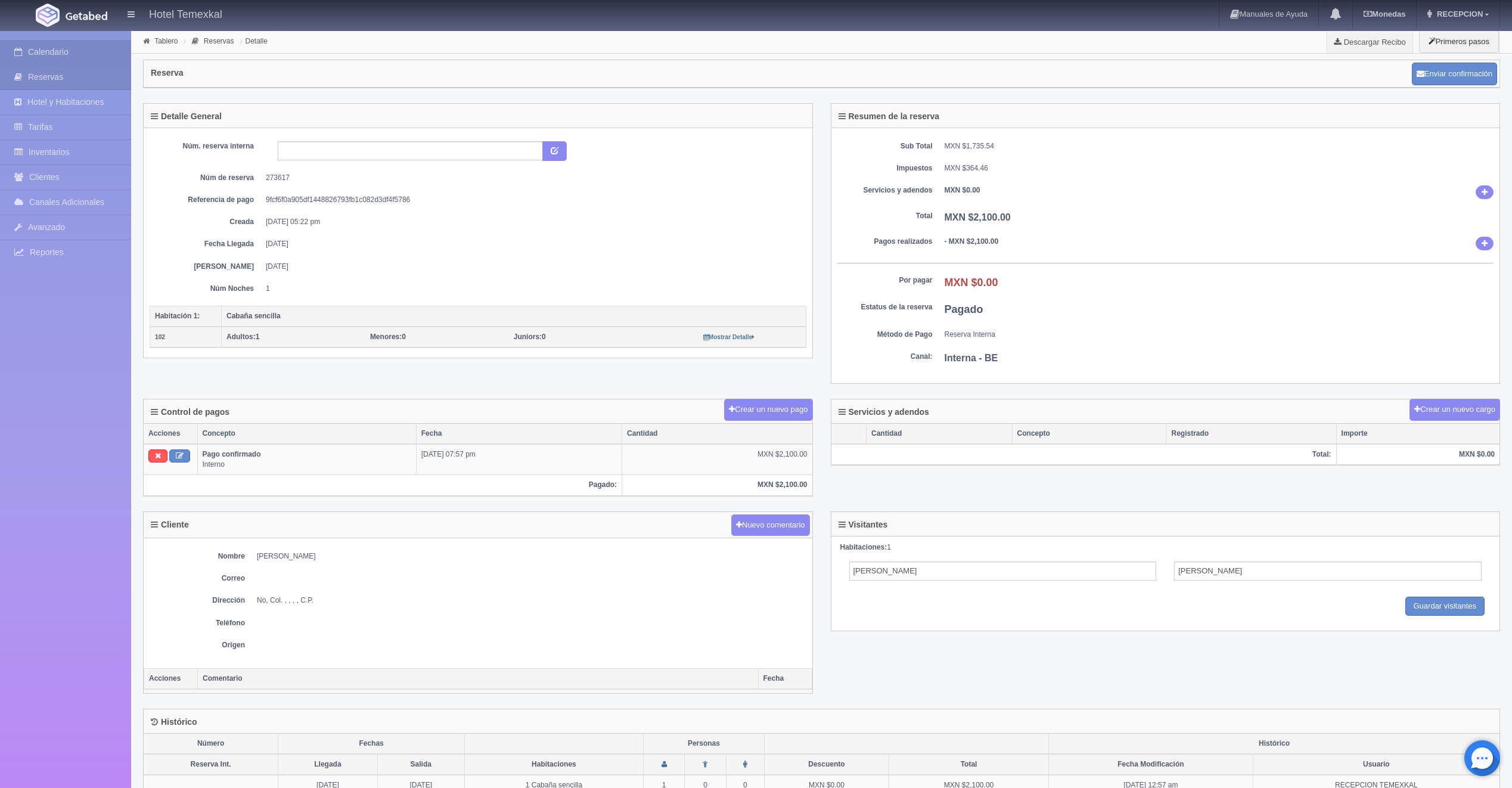
click at [52, 59] on link "Calendario" at bounding box center [66, 52] width 131 height 25
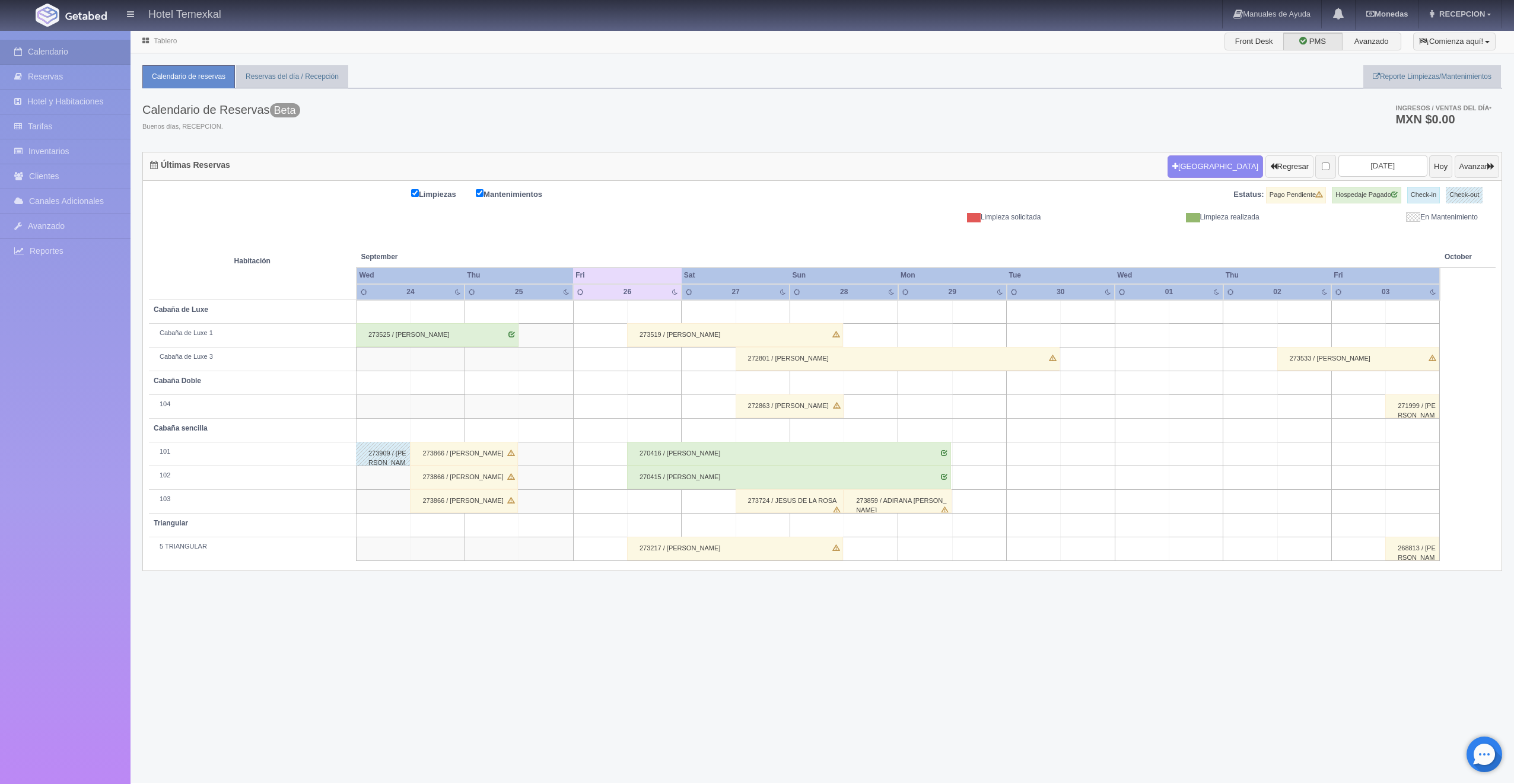
click at [1273, 167] on button "Regresar" at bounding box center [1289, 167] width 48 height 23
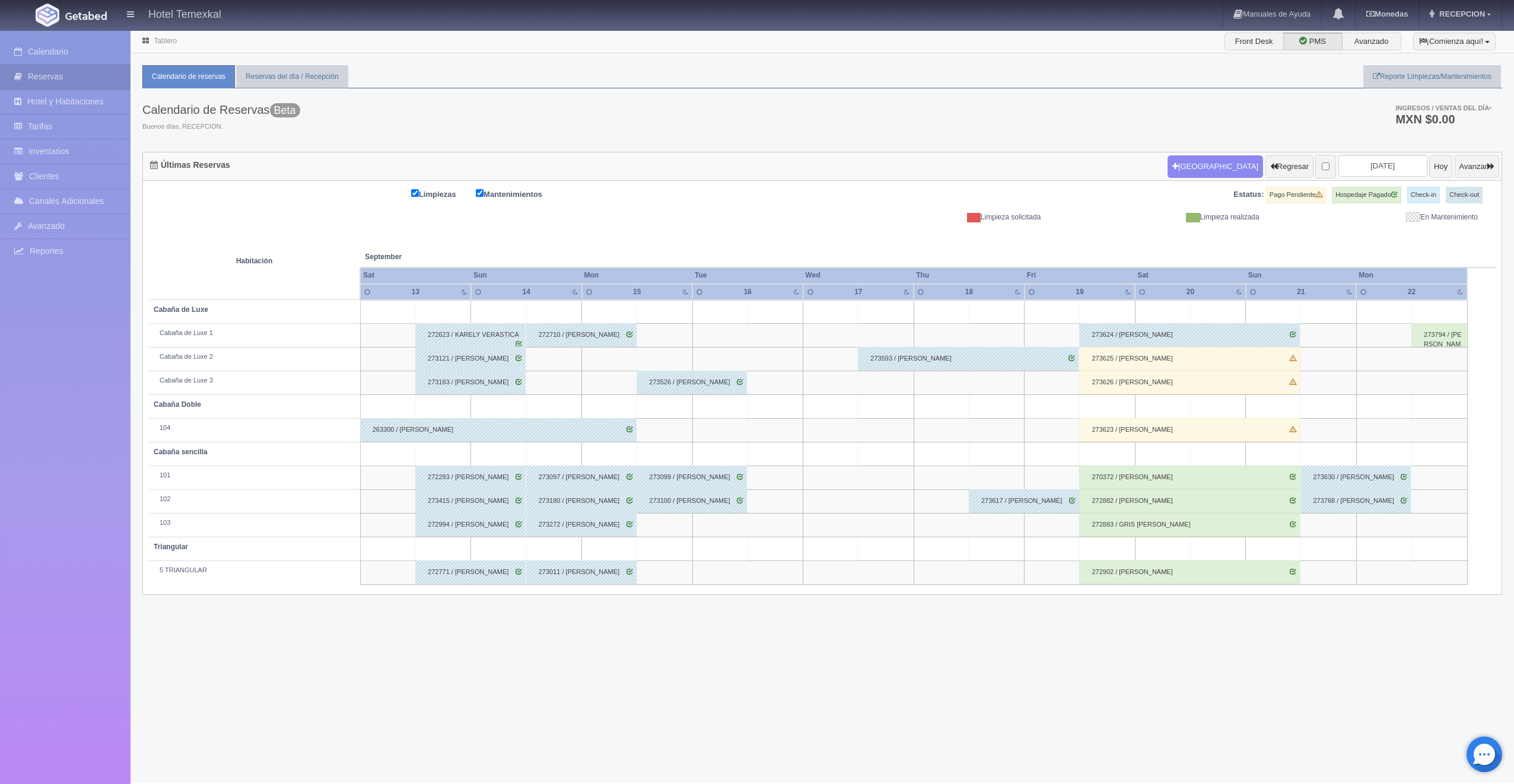
click at [1120, 357] on div "273625 / CARLOS SAUCEDA" at bounding box center [1189, 359] width 220 height 24
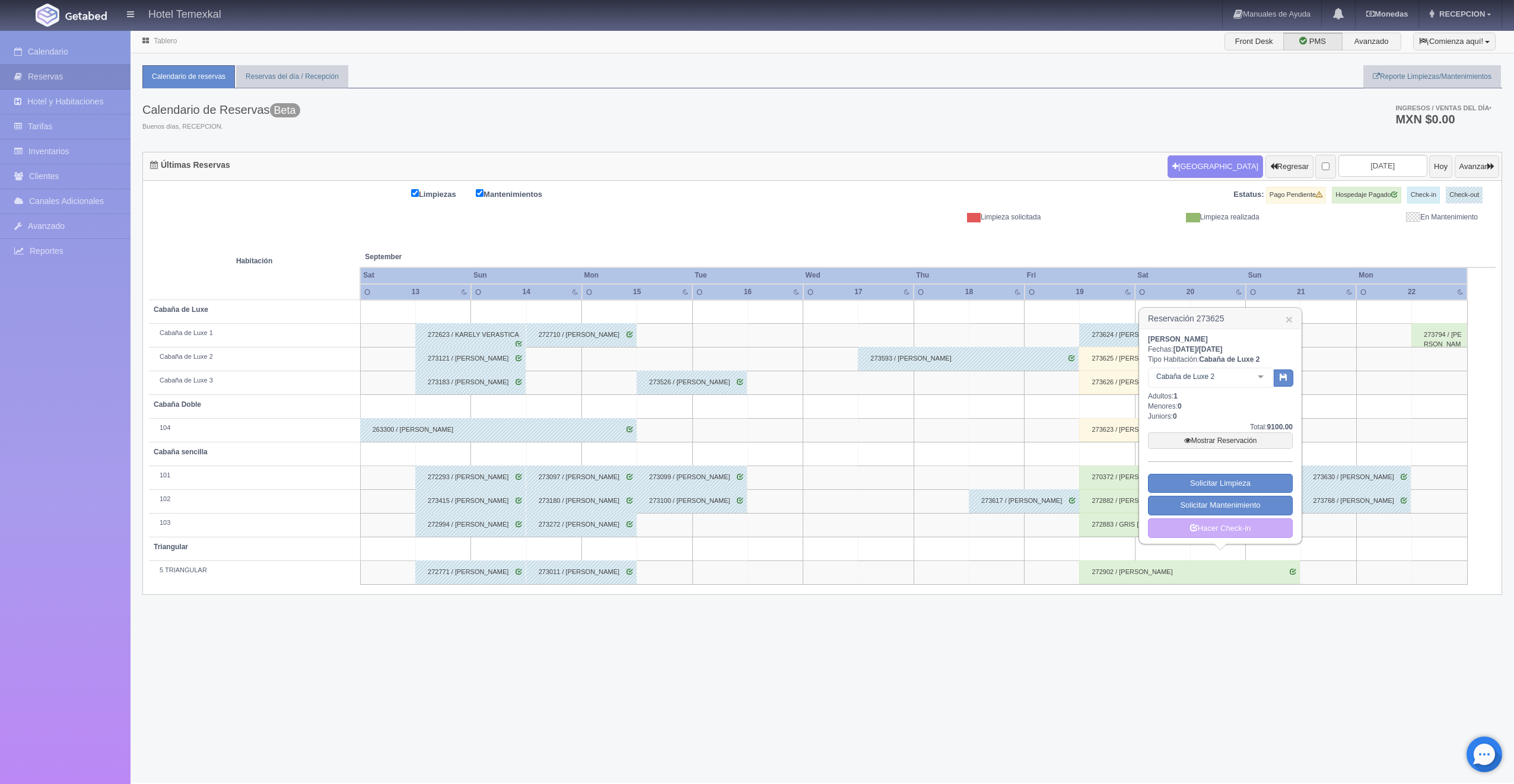
click at [1118, 341] on div "273624 / GLORIA RUIZ" at bounding box center [1189, 335] width 220 height 24
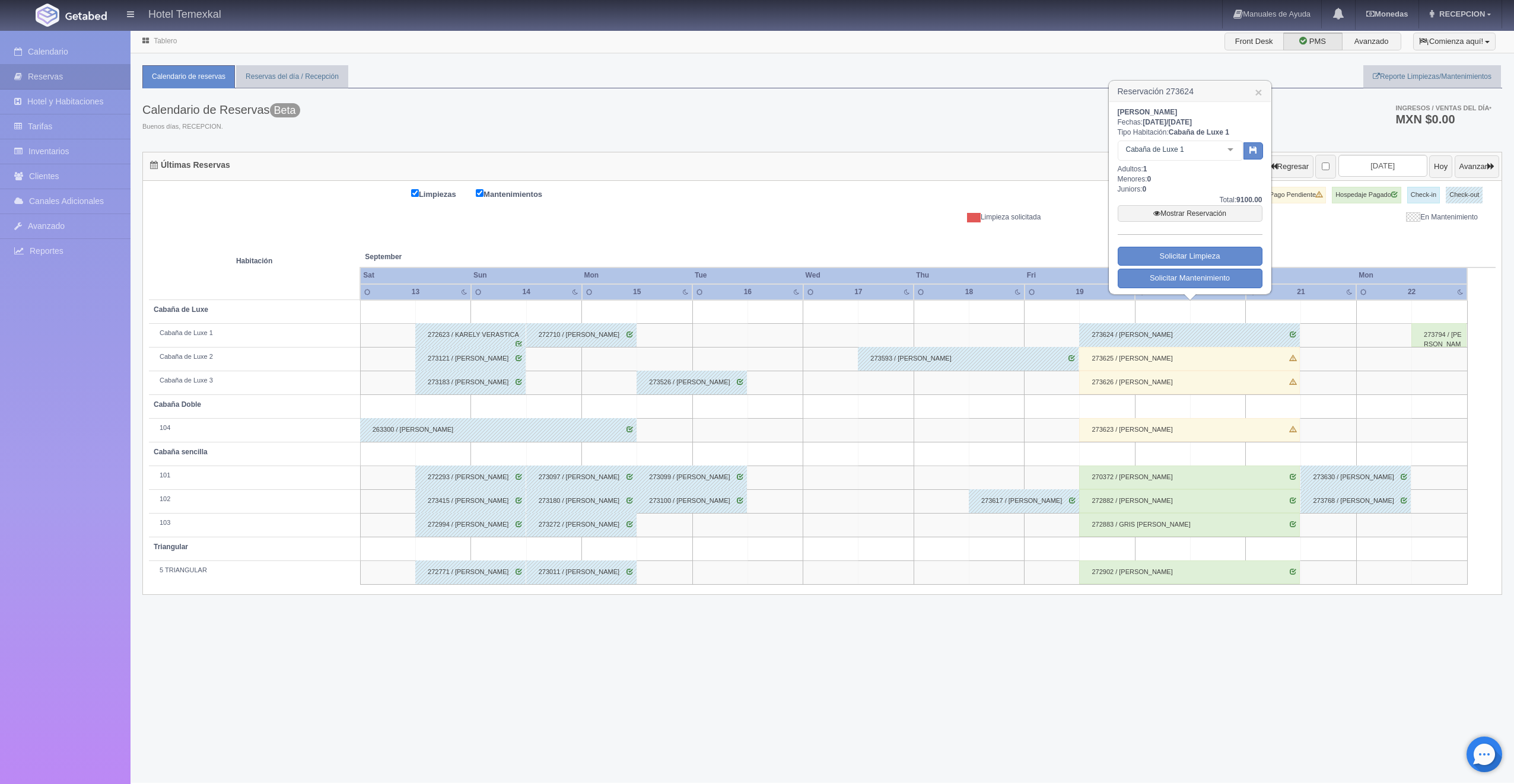
click at [1143, 362] on div "273625 / CARLOS SAUCEDA" at bounding box center [1189, 359] width 220 height 24
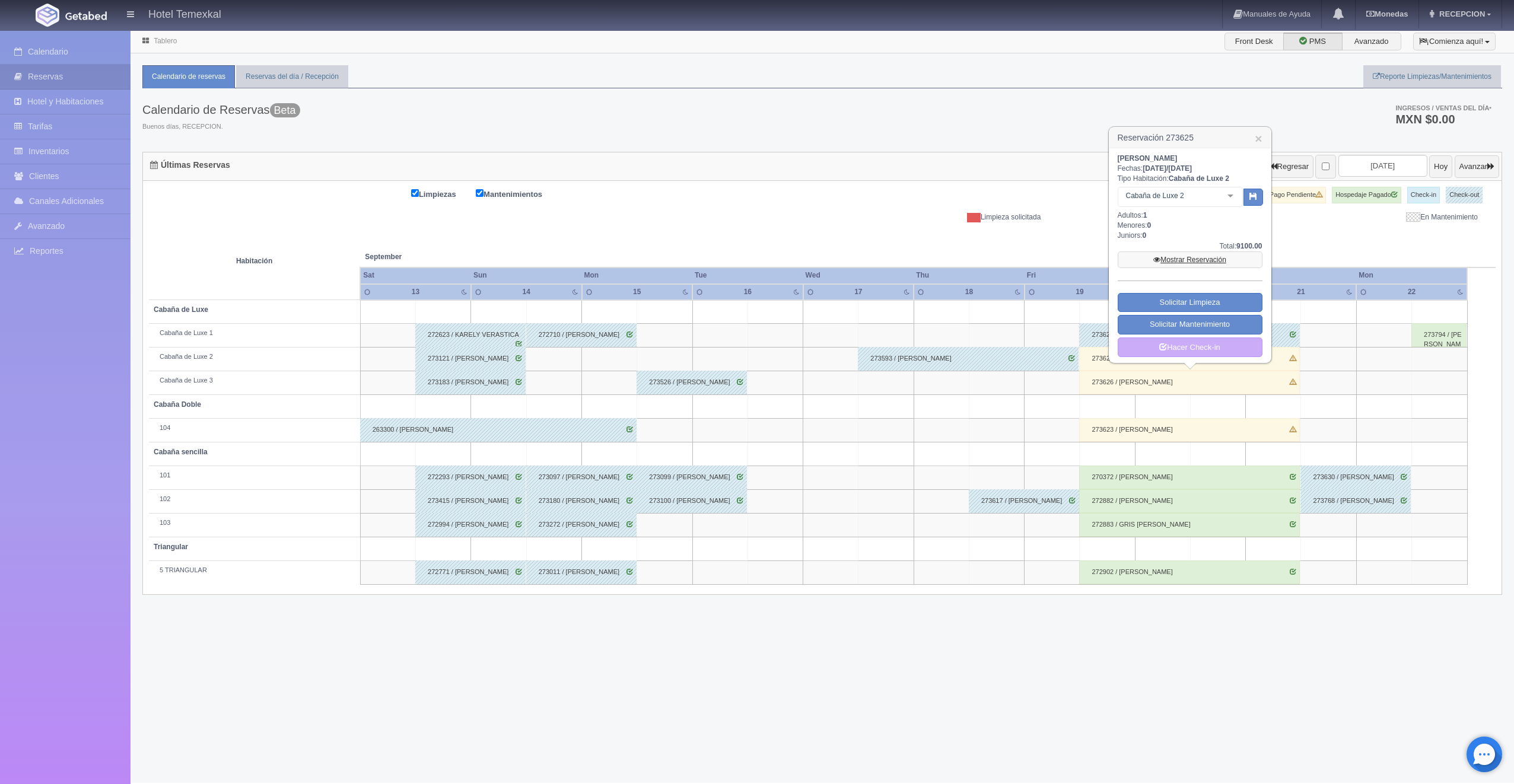
click at [1186, 265] on link "Mostrar Reservación" at bounding box center [1190, 260] width 145 height 16
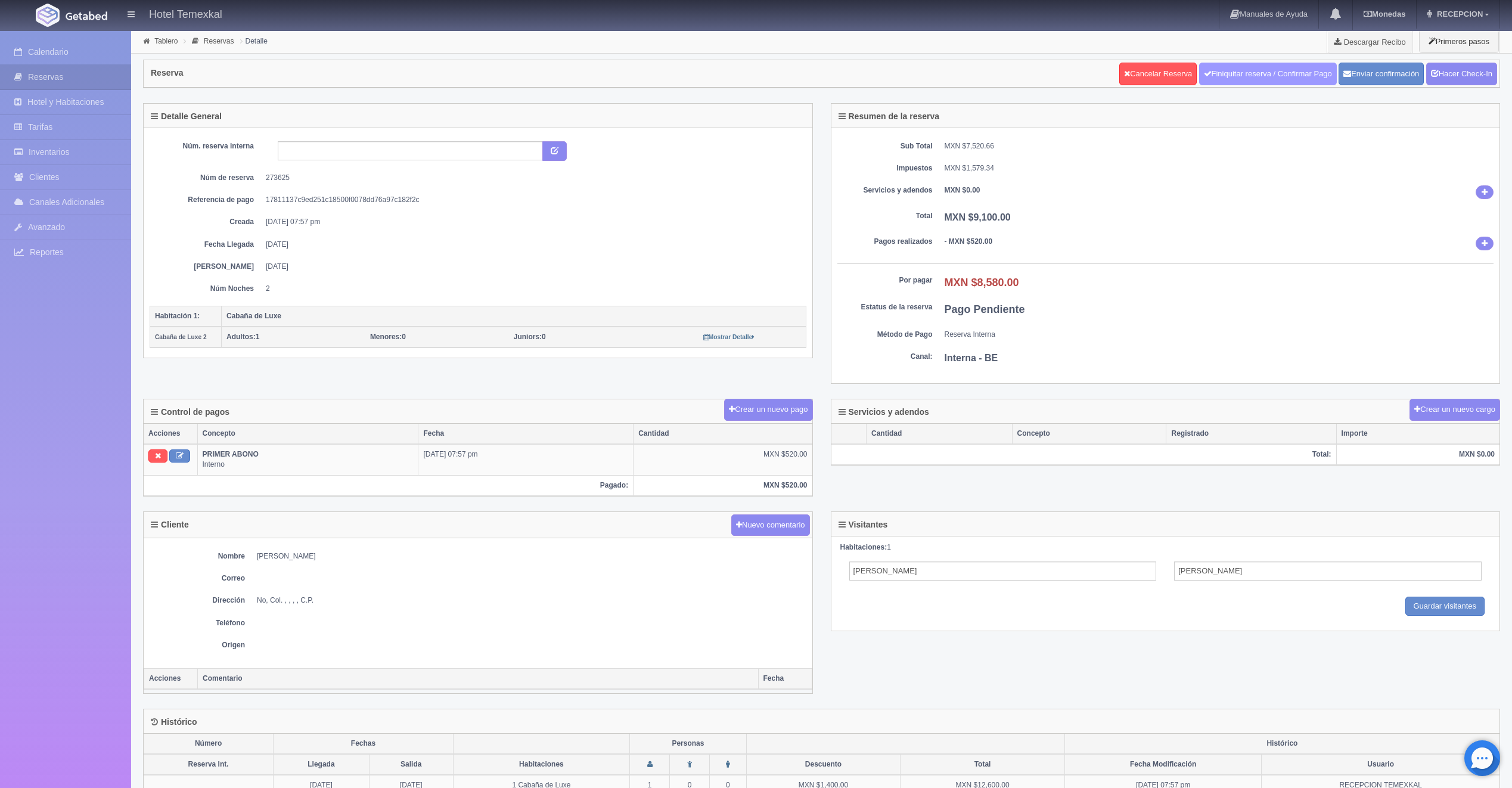
click at [1254, 81] on link "Finiquitar reserva / Confirmar Pago" at bounding box center [1268, 74] width 138 height 23
click at [1448, 78] on link "Hacer Check-In" at bounding box center [1462, 74] width 71 height 23
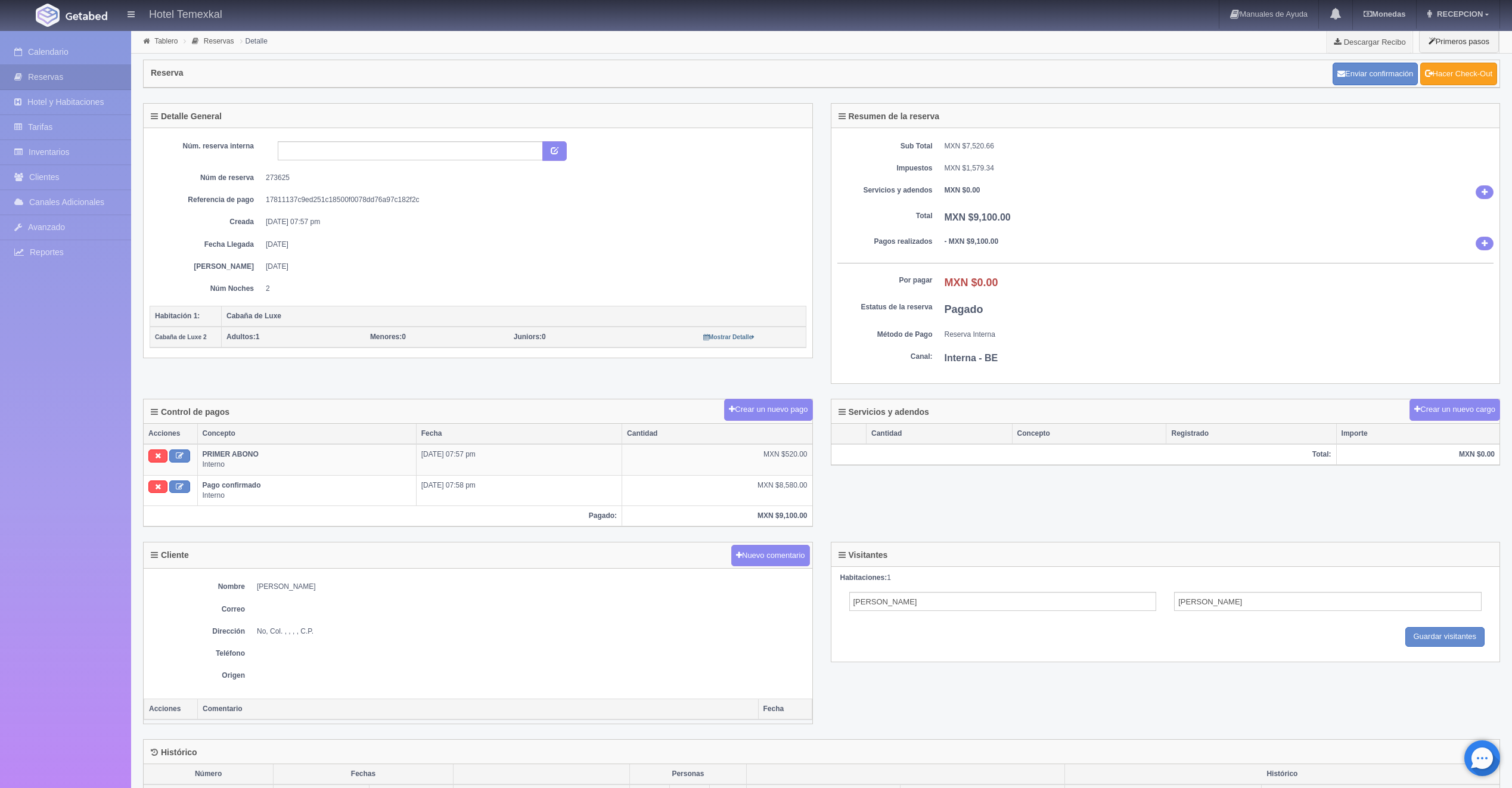
click at [1469, 81] on link "Hacer Check-Out" at bounding box center [1458, 74] width 77 height 23
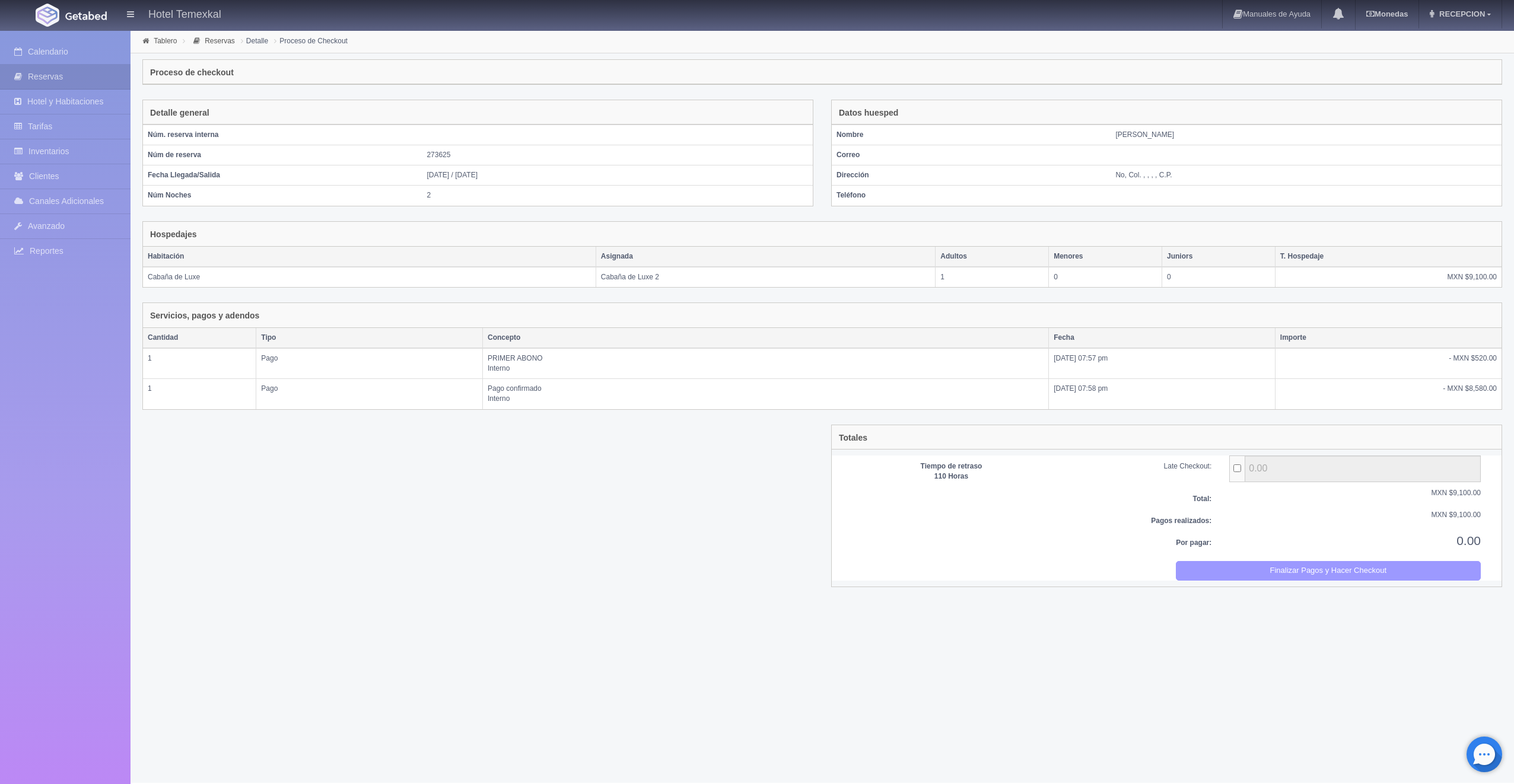
click at [1275, 577] on button "Finalizar Pagos y Hacer Checkout" at bounding box center [1329, 571] width 306 height 19
click at [809, 57] on div "Proceso de checkout" at bounding box center [823, 77] width 1378 height 46
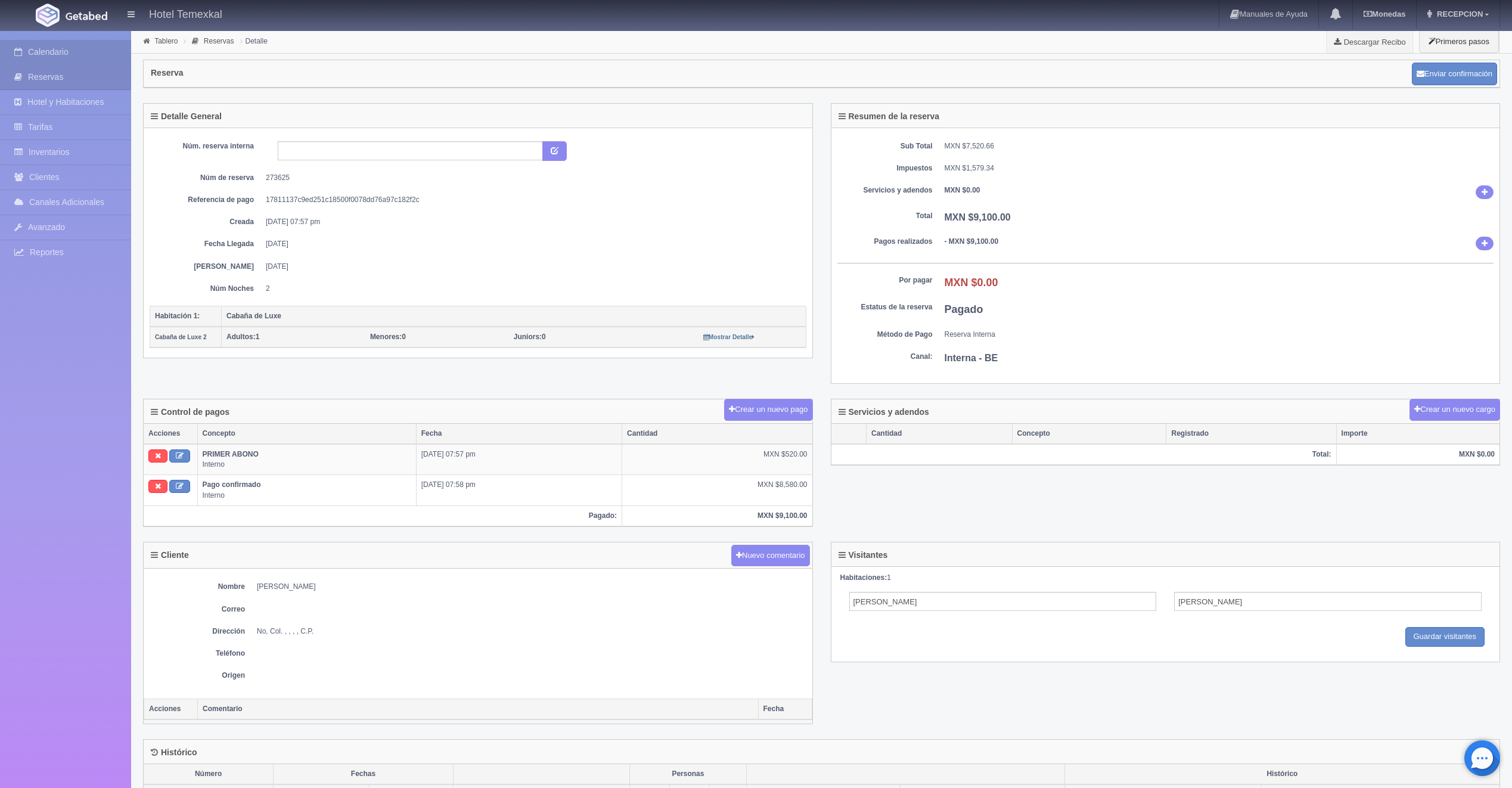
click at [82, 58] on link "Calendario" at bounding box center [66, 52] width 131 height 25
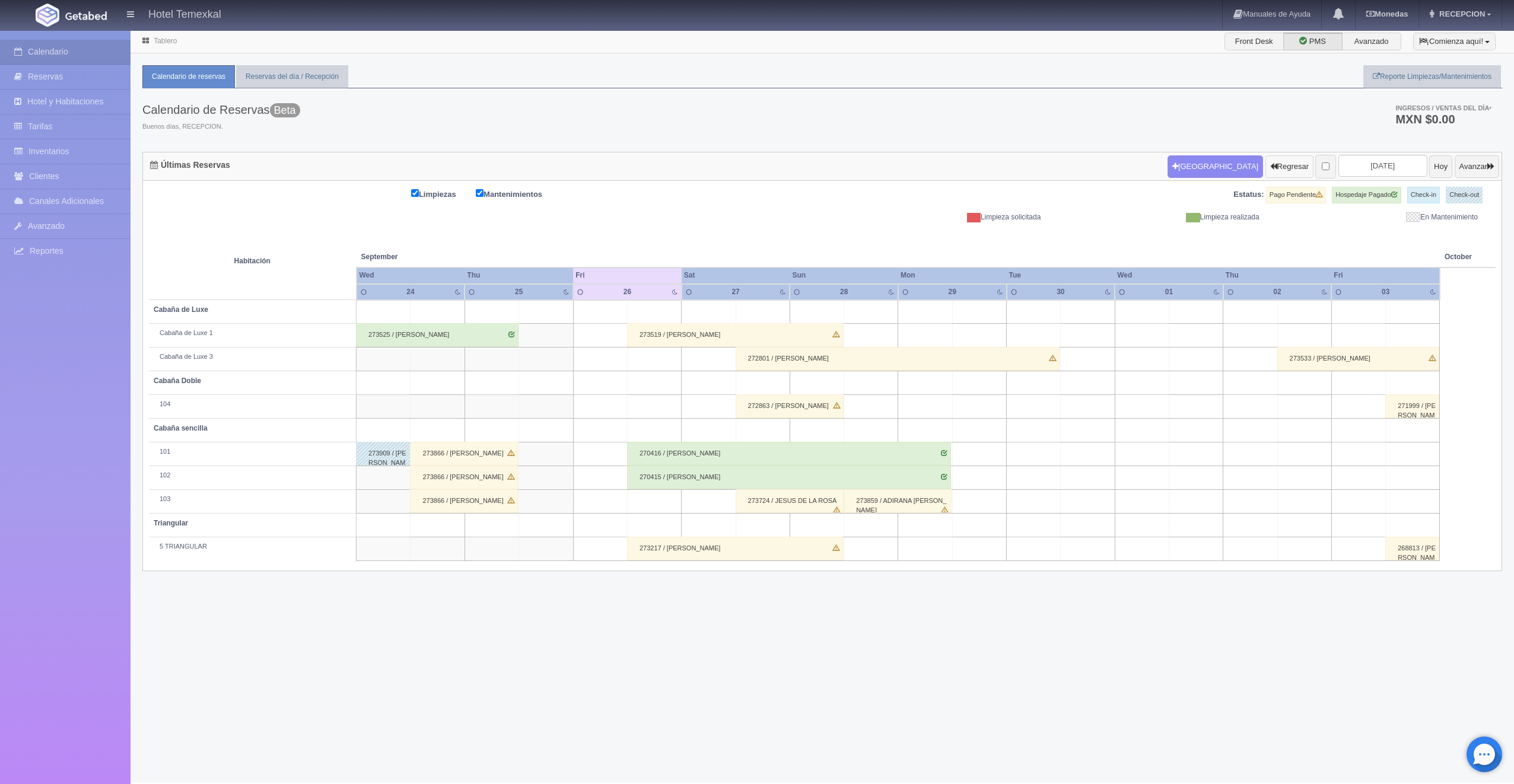
click at [1265, 166] on button "Regresar" at bounding box center [1289, 167] width 48 height 23
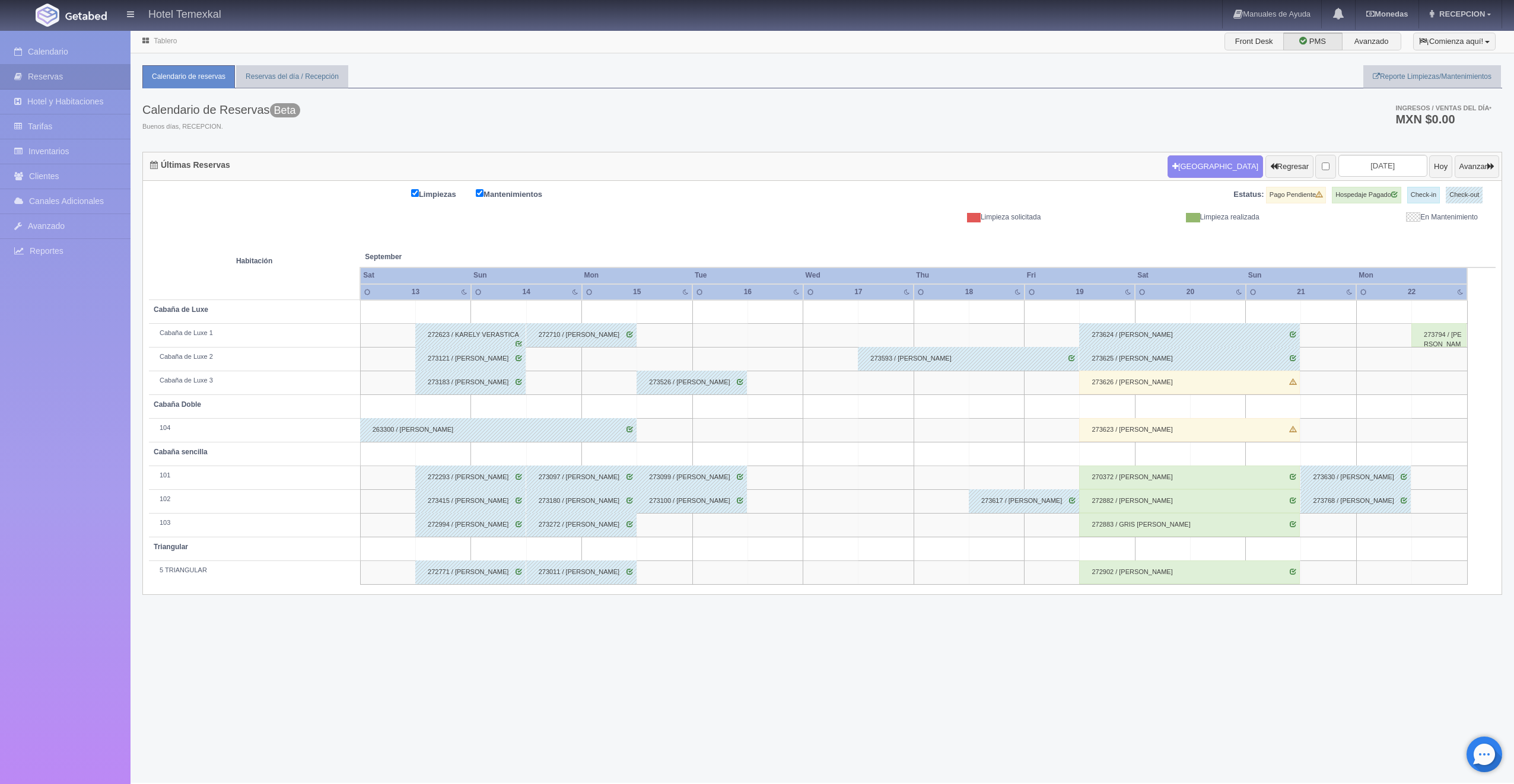
click at [1128, 387] on div "273626 / CARLOS BURGAIN" at bounding box center [1189, 382] width 220 height 24
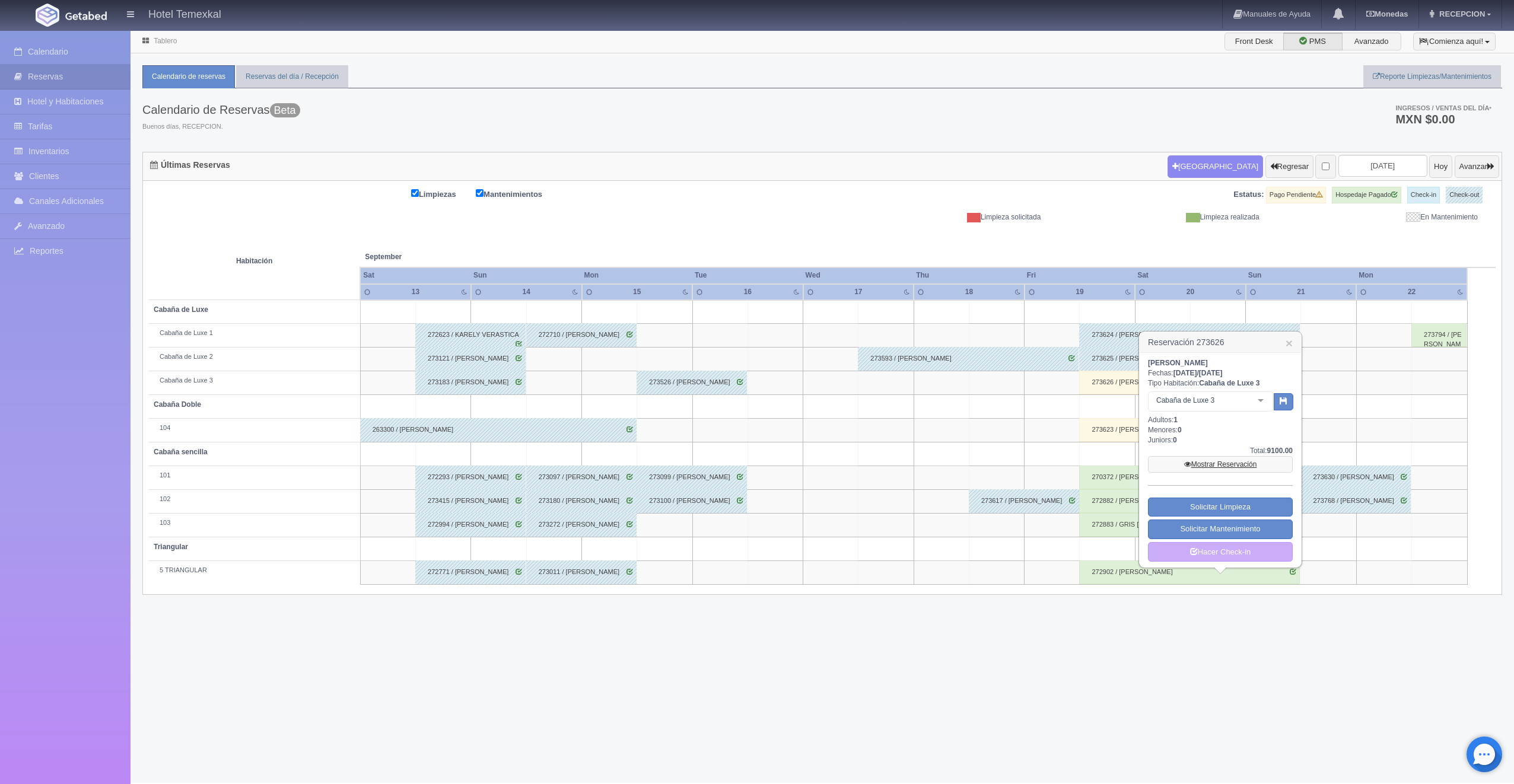
click at [1189, 466] on icon at bounding box center [1187, 464] width 7 height 7
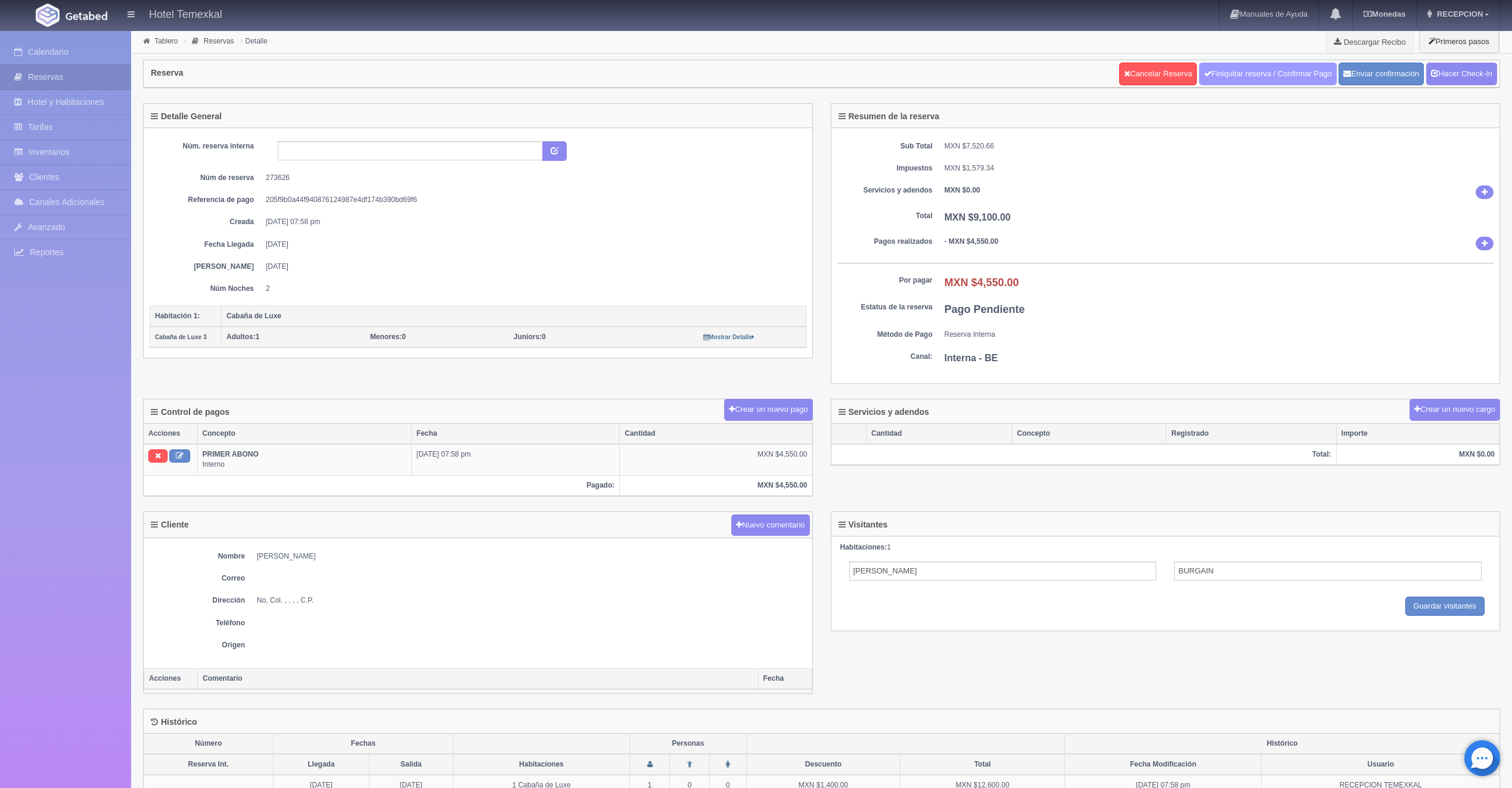
click at [1307, 76] on link "Finiquitar reserva / Confirmar Pago" at bounding box center [1268, 74] width 138 height 23
click at [1456, 74] on link "Hacer Check-In" at bounding box center [1462, 74] width 71 height 23
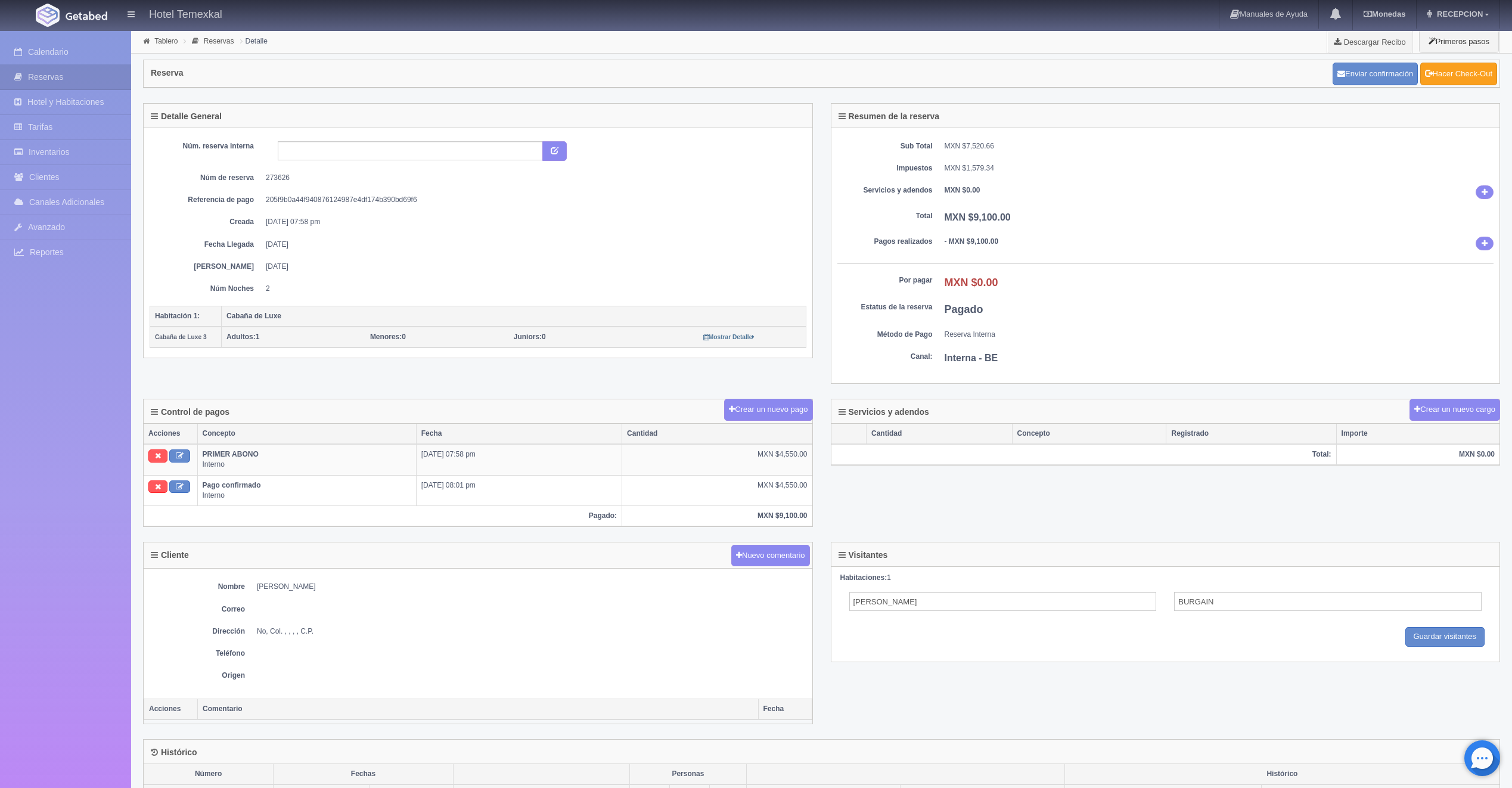
click at [1462, 77] on link "Hacer Check-Out" at bounding box center [1458, 74] width 77 height 23
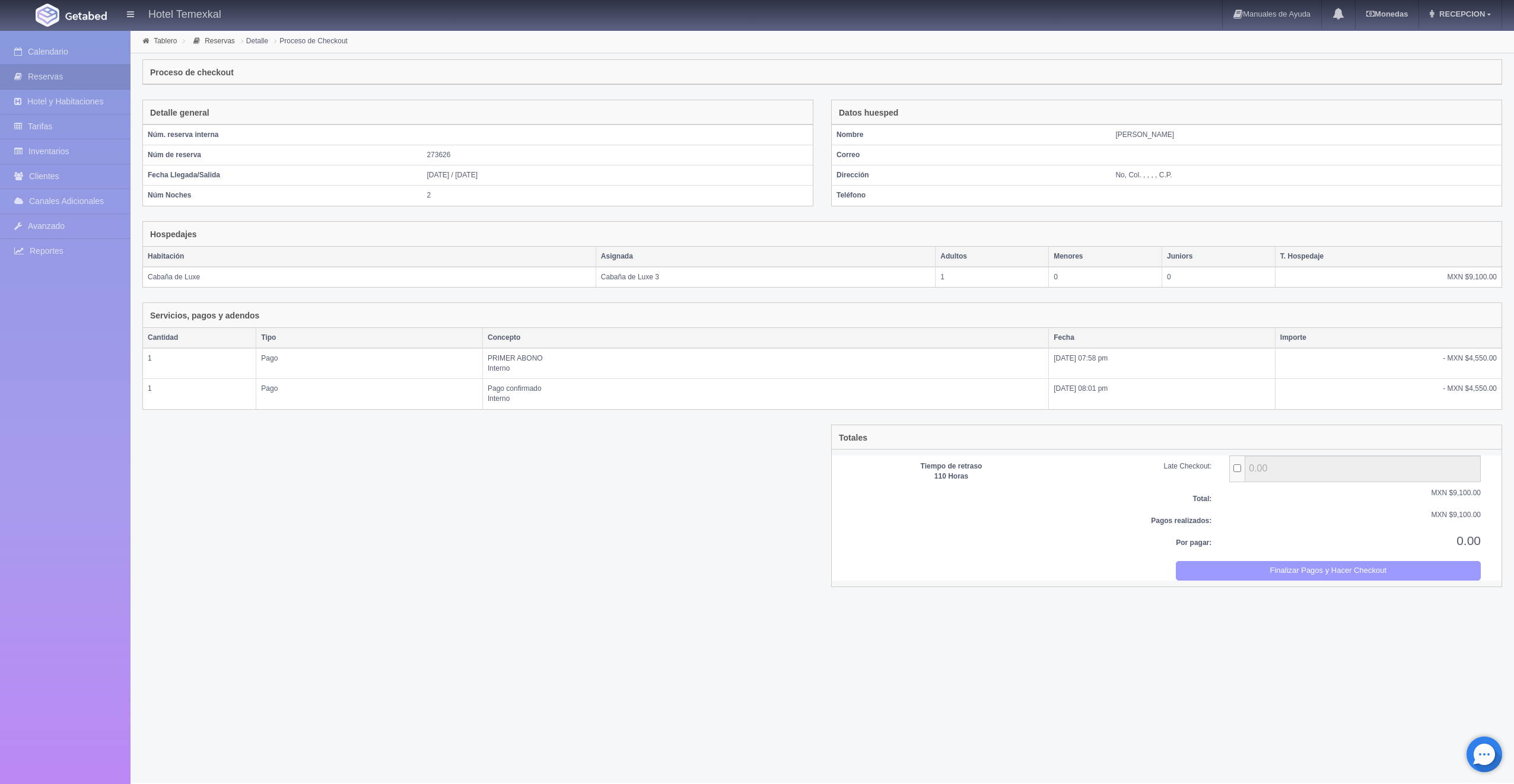
click at [1218, 567] on button "Finalizar Pagos y Hacer Checkout" at bounding box center [1329, 571] width 306 height 19
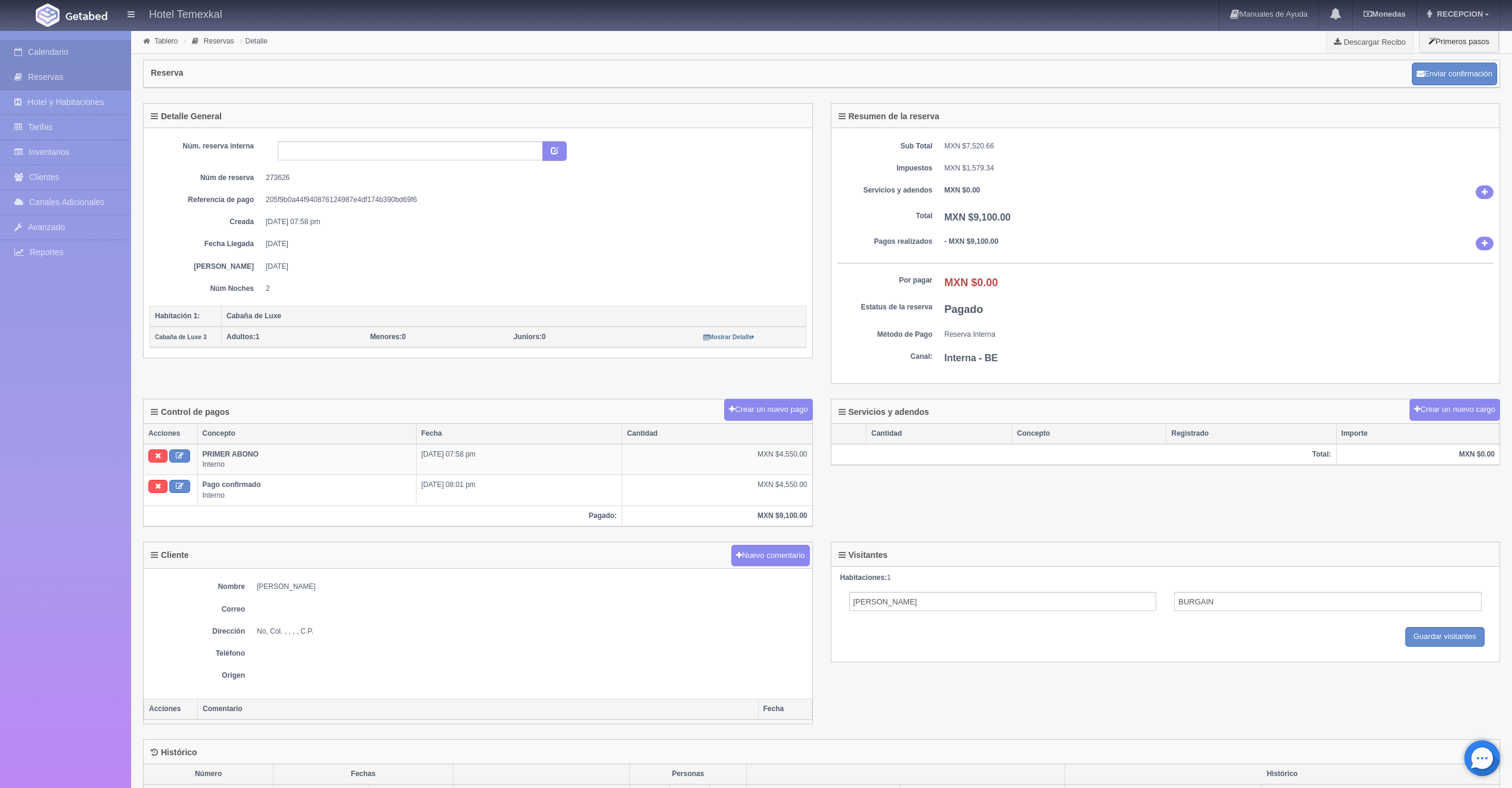
click at [58, 54] on link "Calendario" at bounding box center [66, 52] width 131 height 25
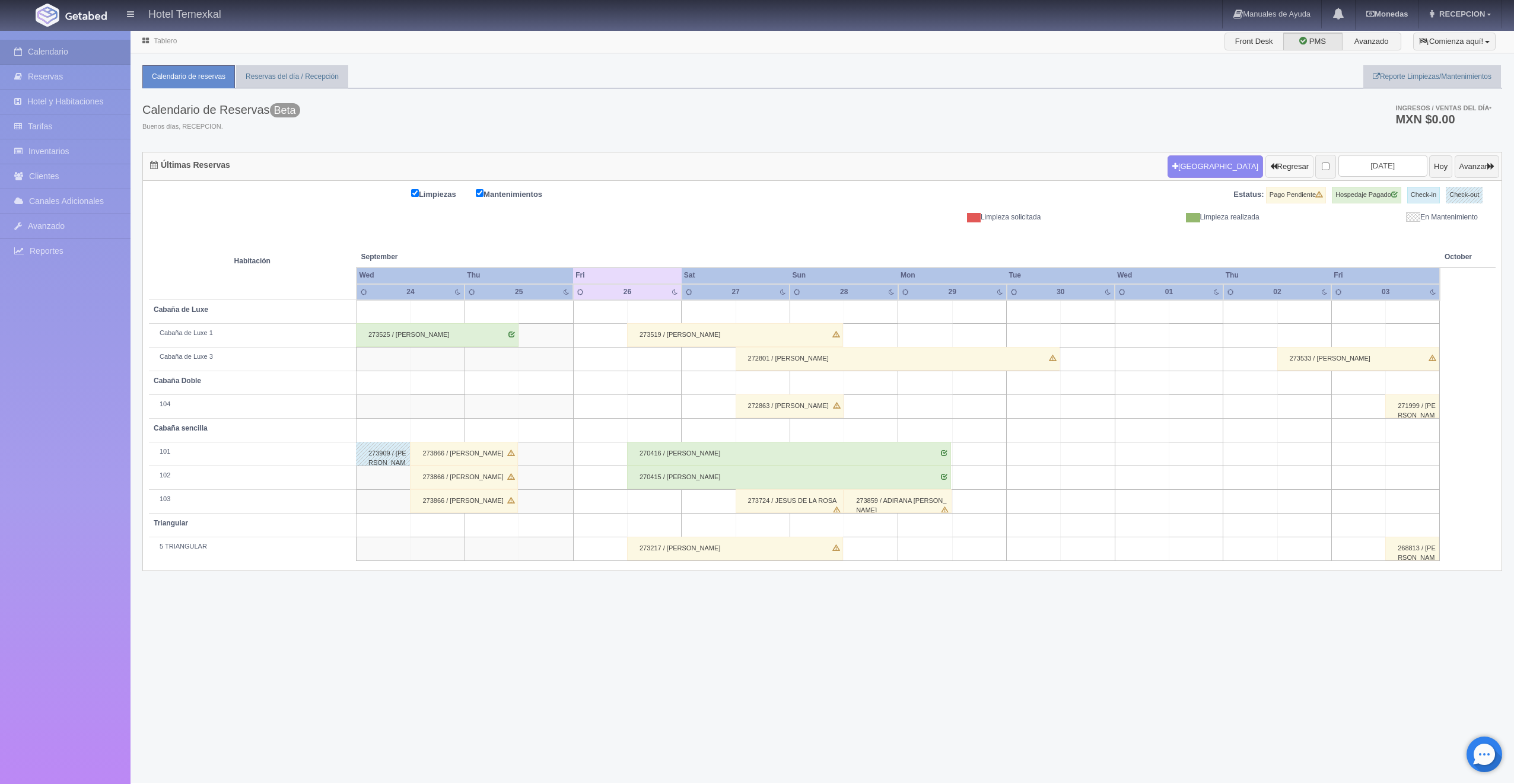
click at [1265, 157] on button "Regresar" at bounding box center [1289, 167] width 48 height 23
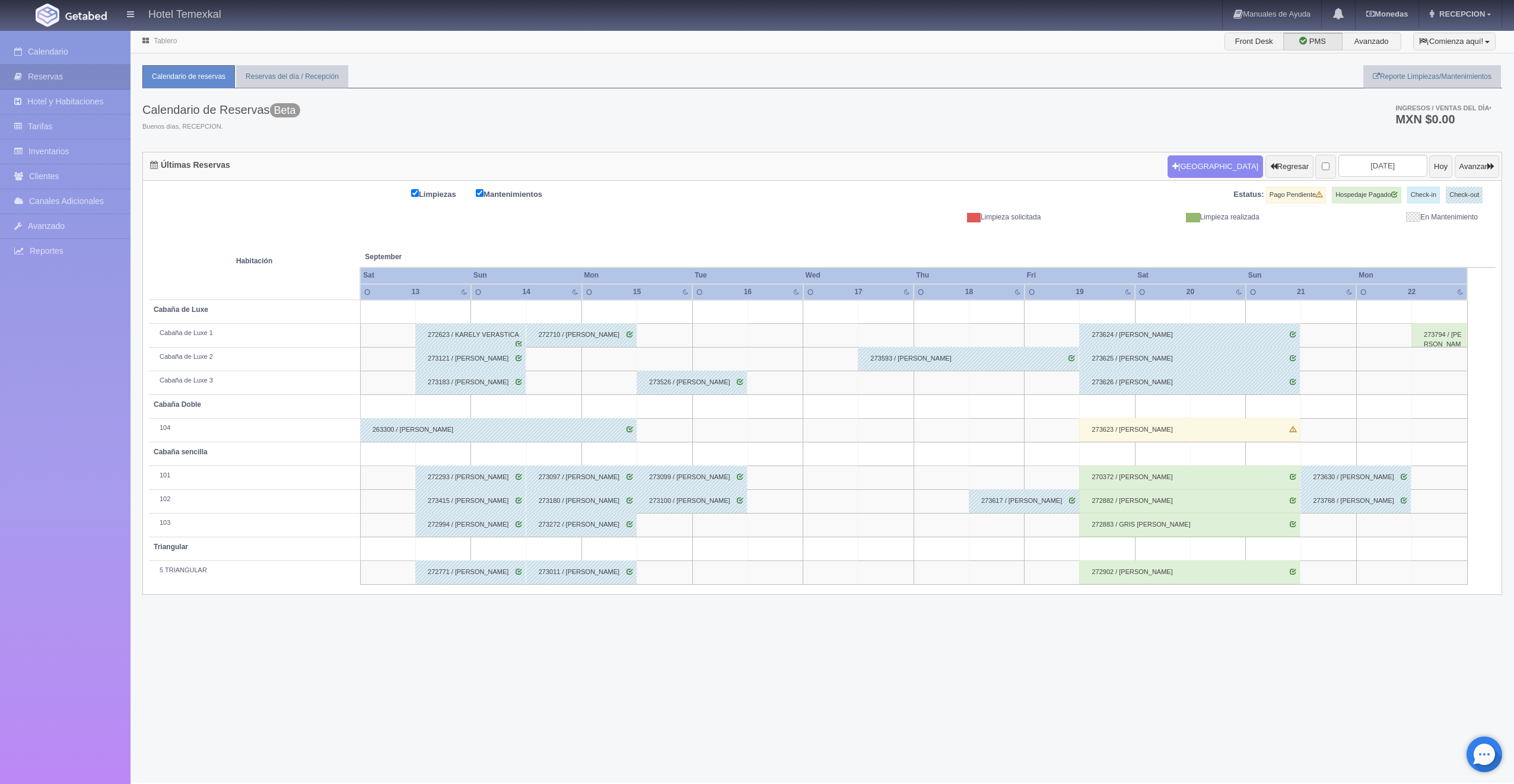
click at [1117, 435] on div "273623 / SANDRA ACOSTA" at bounding box center [1189, 430] width 220 height 24
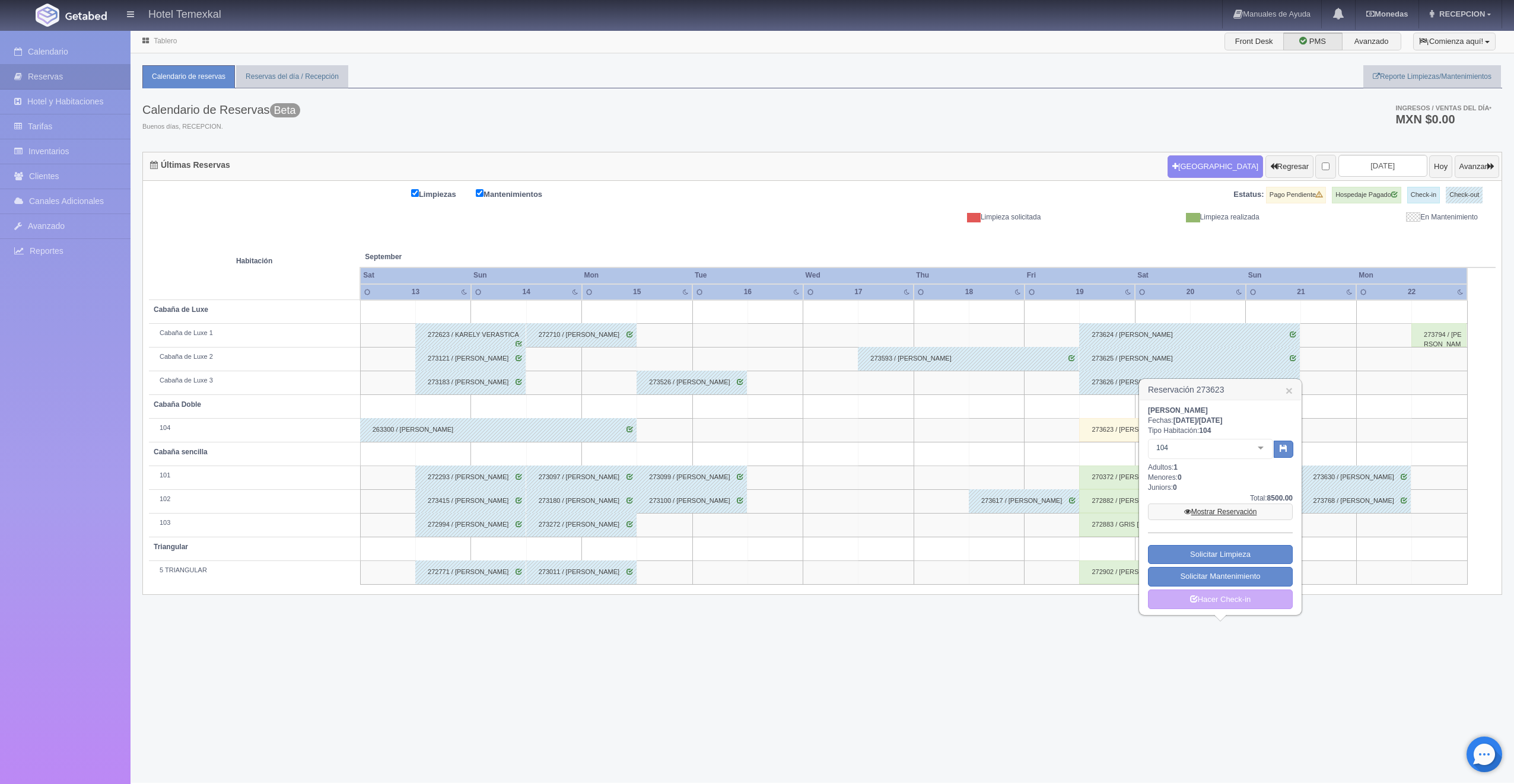
click at [1176, 505] on link "Mostrar Reservación" at bounding box center [1220, 512] width 145 height 16
click at [1198, 516] on link "Mostrar Reservación" at bounding box center [1220, 512] width 145 height 16
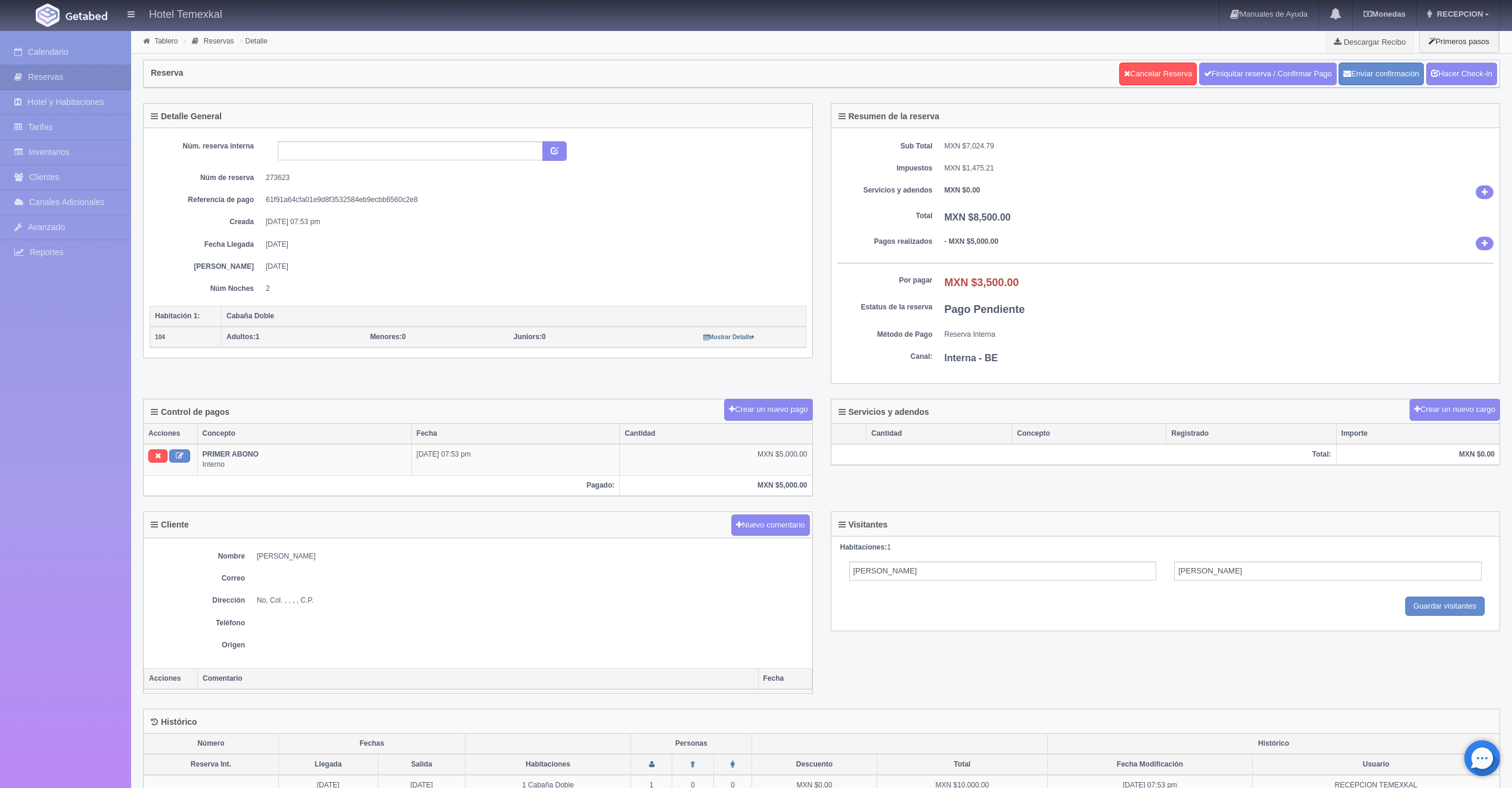
click at [1243, 58] on div "Reserva Cancelar Reserva Finiquitar reserva / Confirmar Pago Enviar confirmació…" at bounding box center [822, 78] width 1375 height 49
click at [1237, 80] on link "Finiquitar reserva / Confirmar Pago" at bounding box center [1268, 74] width 138 height 23
click at [1465, 84] on link "Hacer Check-In" at bounding box center [1462, 74] width 71 height 23
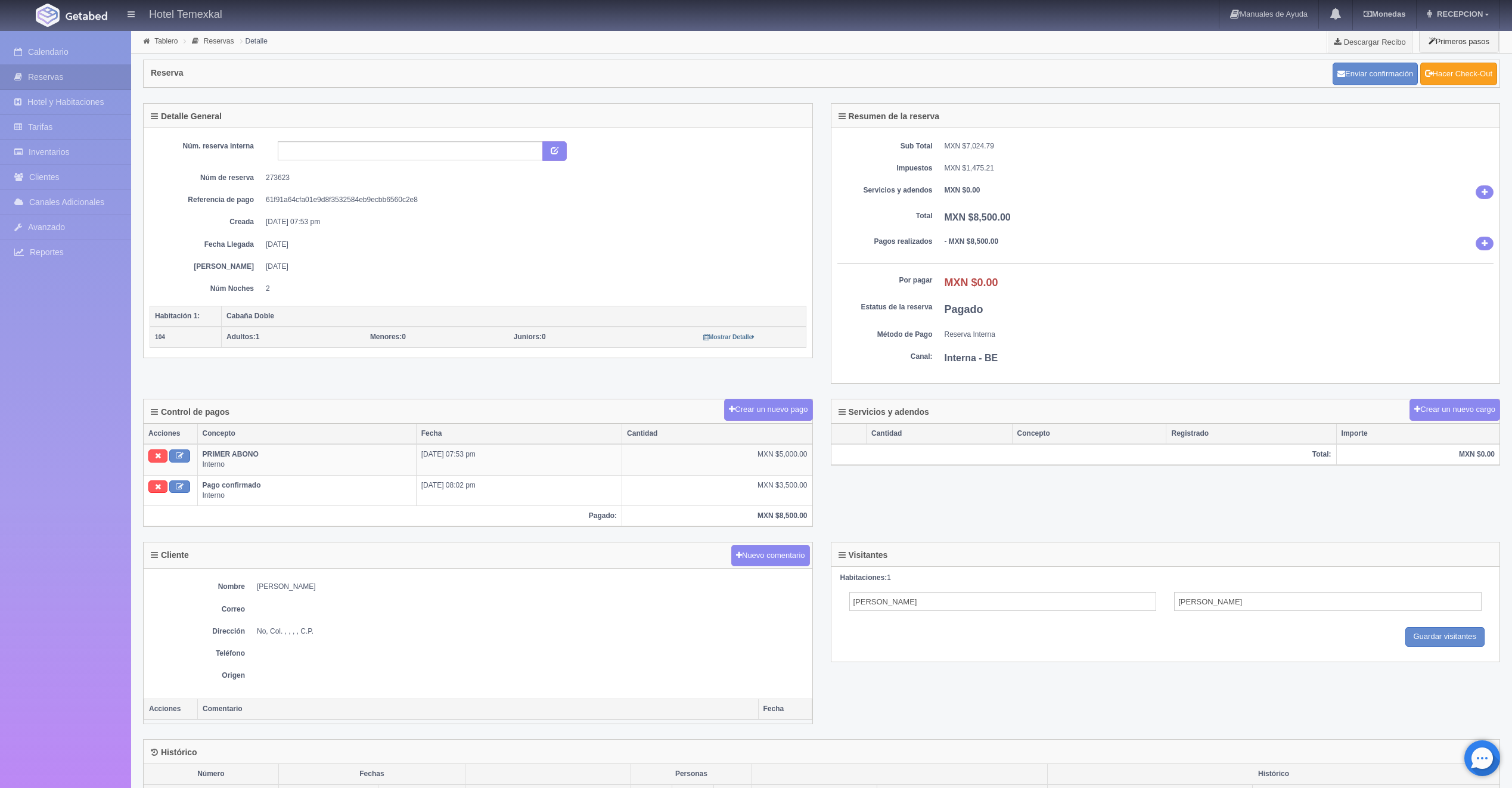
click at [1481, 67] on link "Hacer Check-Out" at bounding box center [1458, 74] width 77 height 23
click at [1463, 68] on link "Hacer Check-Out" at bounding box center [1458, 74] width 77 height 23
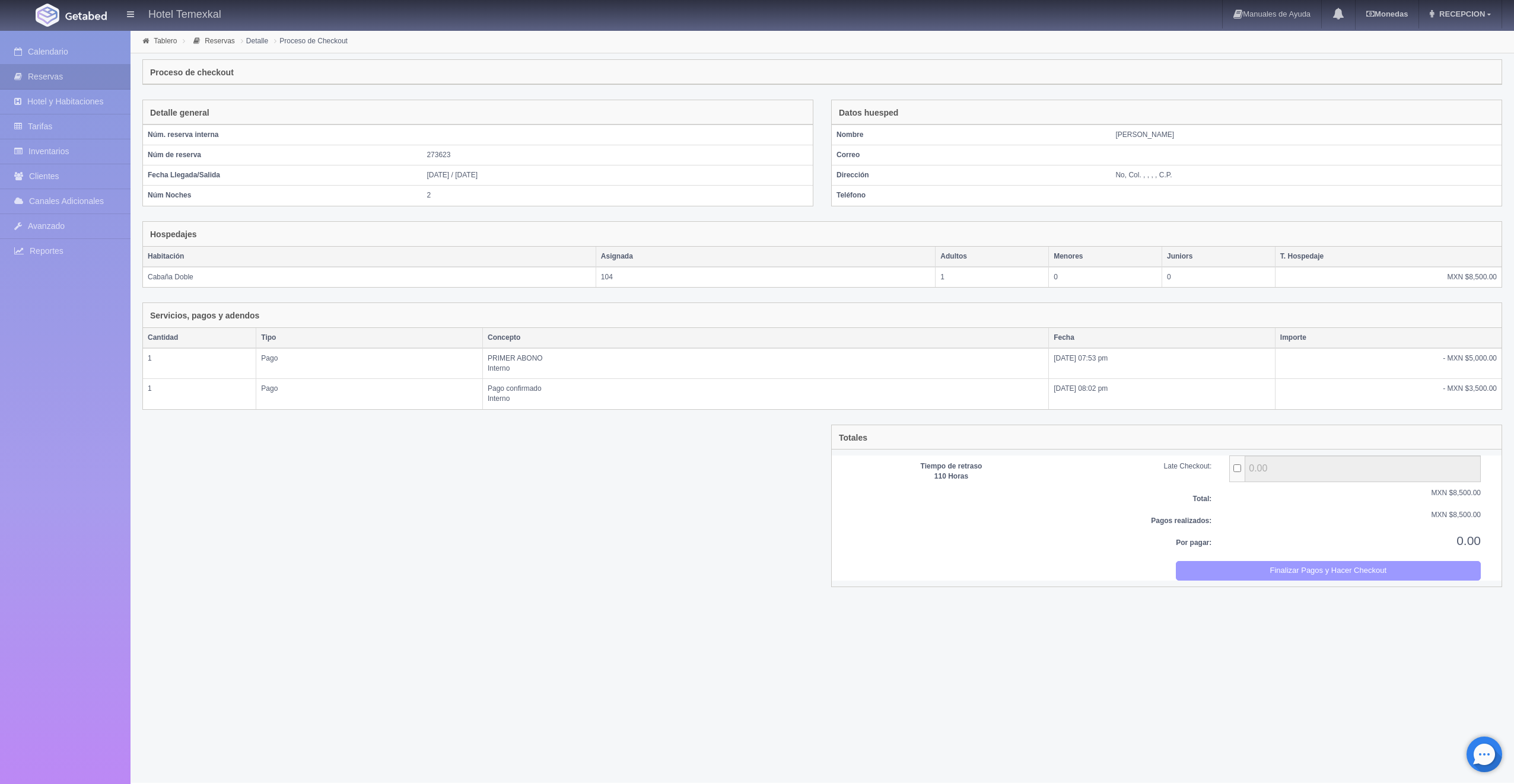
click at [1328, 570] on button "Finalizar Pagos y Hacer Checkout" at bounding box center [1329, 571] width 306 height 19
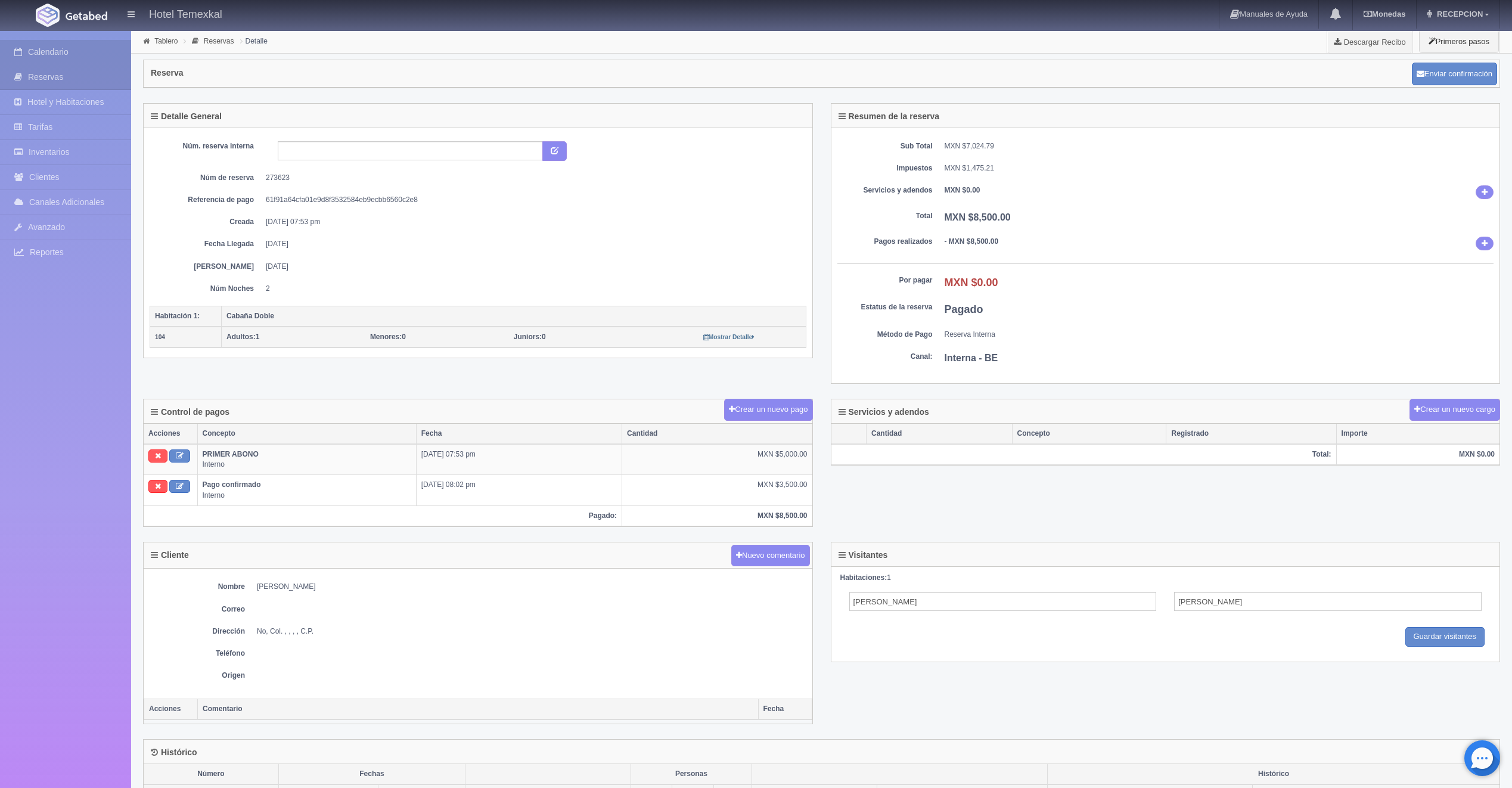
click at [50, 48] on link "Calendario" at bounding box center [66, 52] width 131 height 25
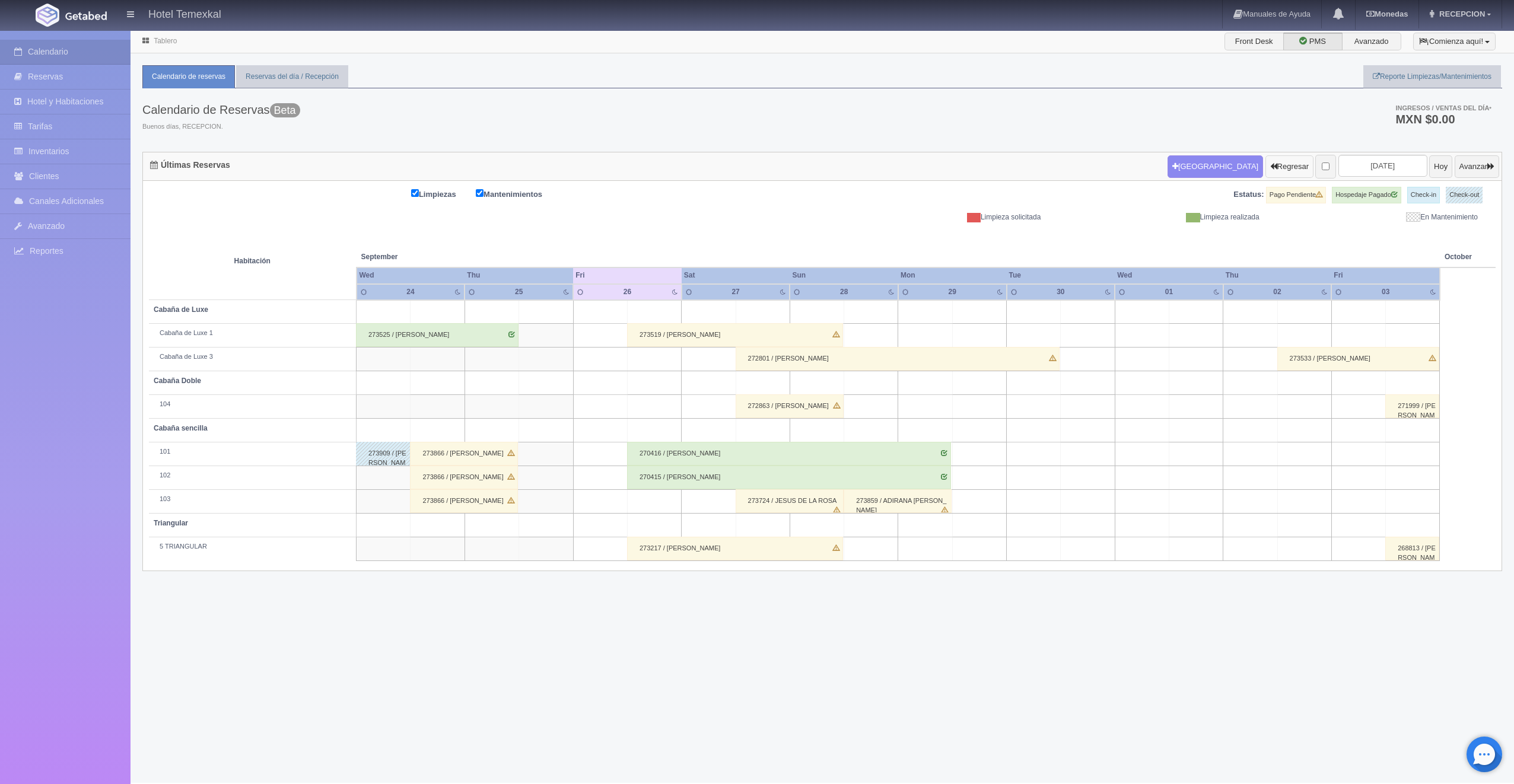
click at [1268, 167] on button "Regresar" at bounding box center [1289, 167] width 48 height 23
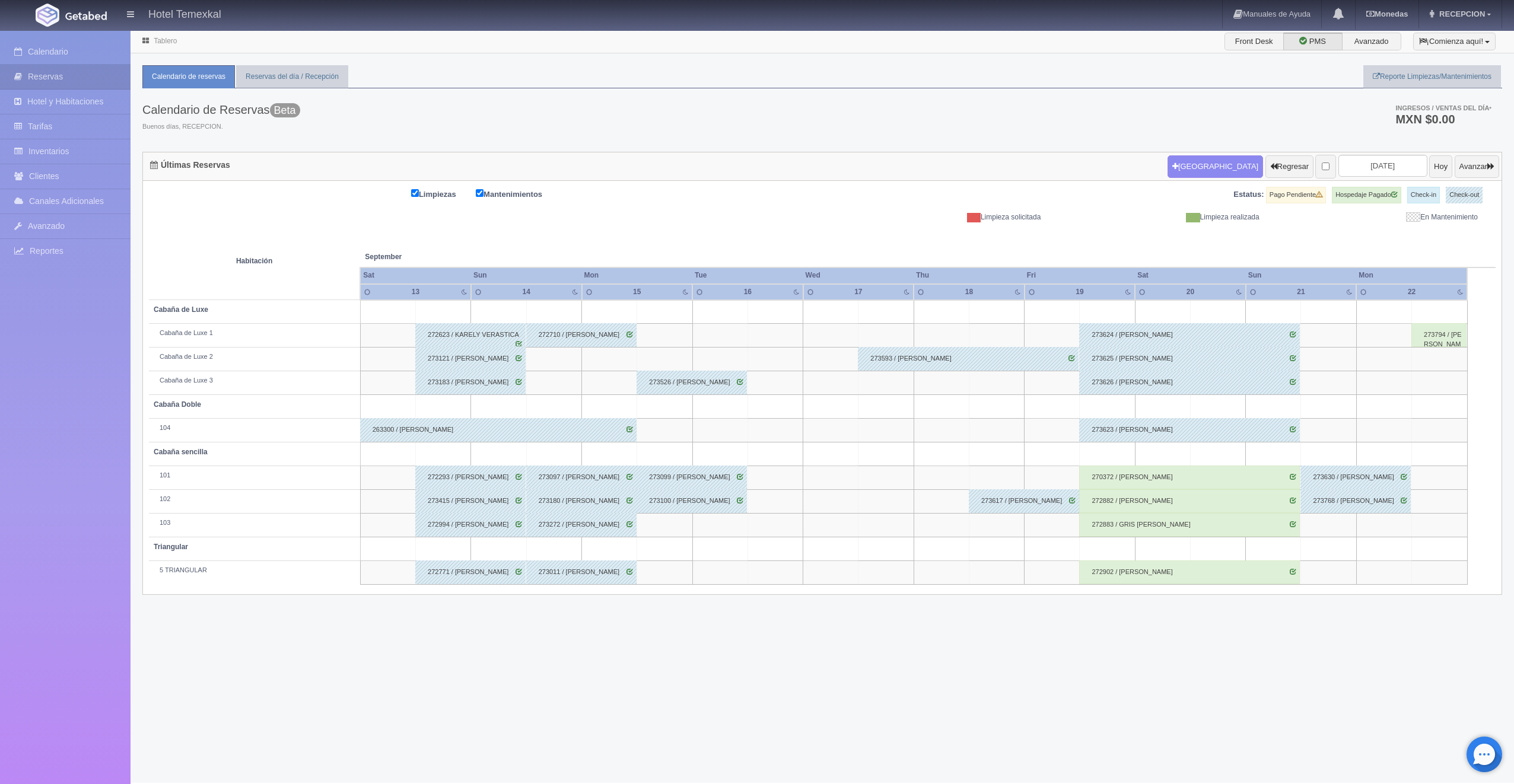
click at [1144, 472] on div "270372 / NANCI SEPULVEDA" at bounding box center [1189, 478] width 220 height 24
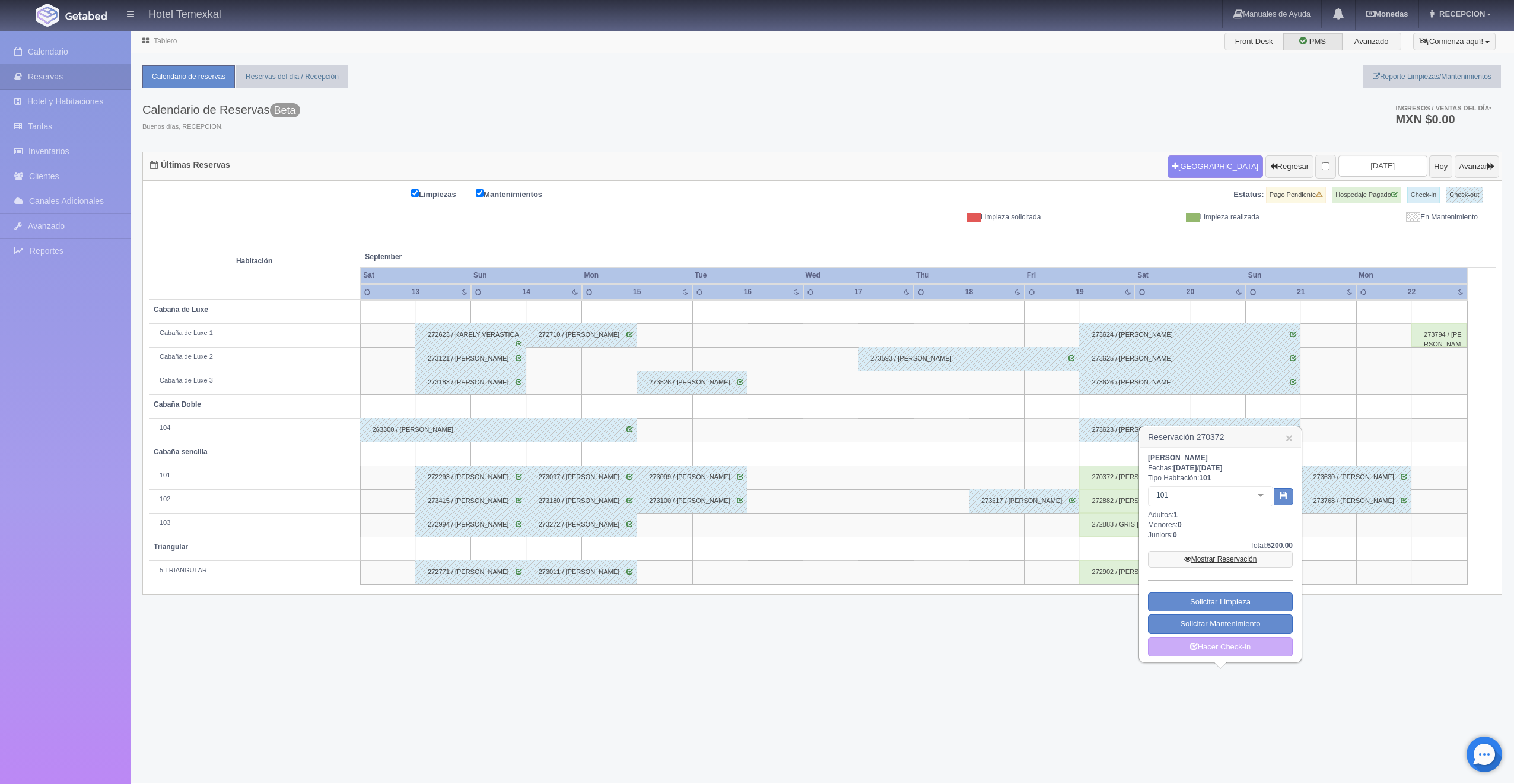
click at [1177, 551] on link "Mostrar Reservación" at bounding box center [1220, 559] width 145 height 16
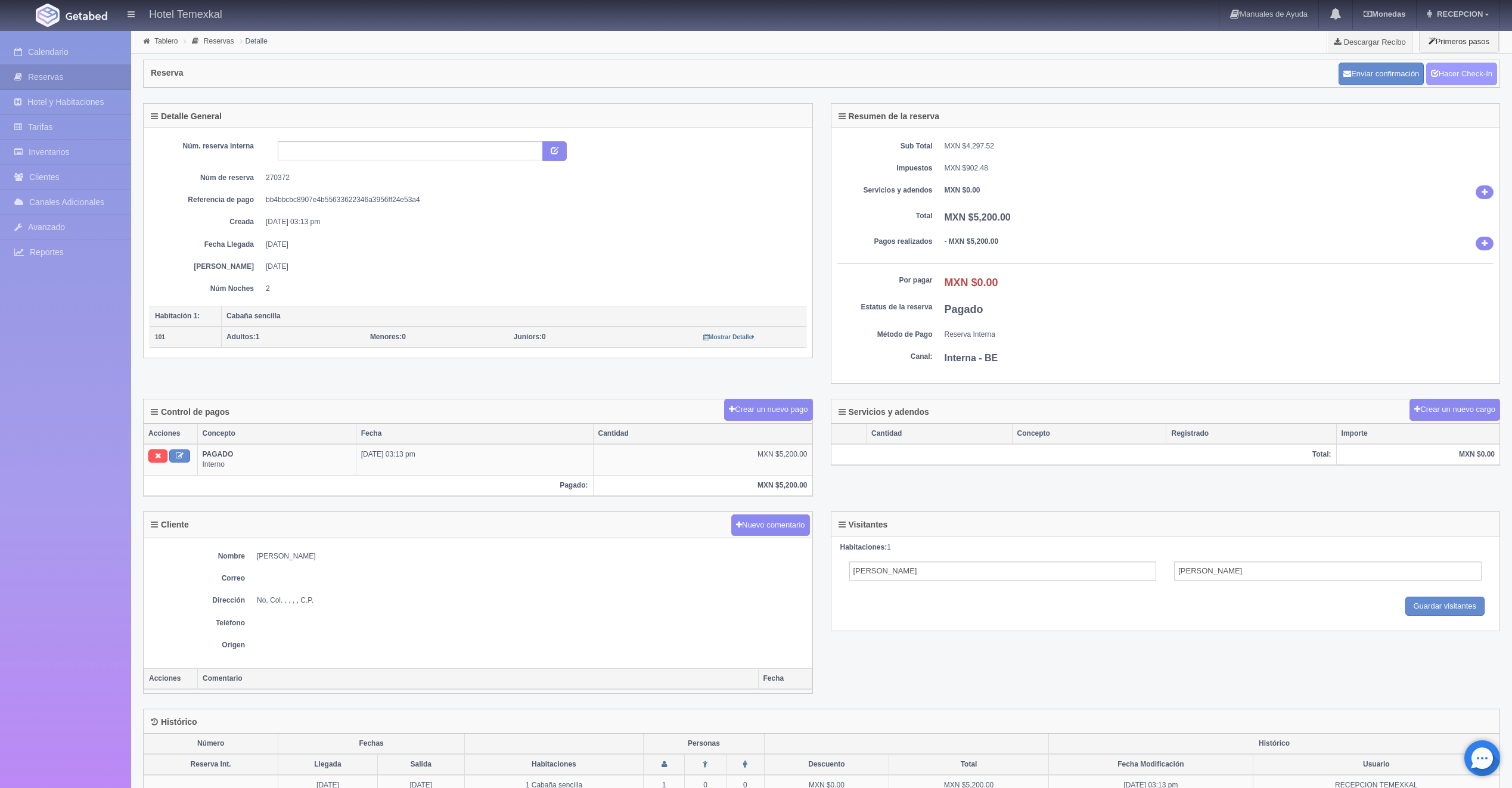
click at [1456, 81] on link "Hacer Check-In" at bounding box center [1462, 74] width 71 height 23
click at [1460, 69] on link "Hacer Check-Out" at bounding box center [1458, 74] width 77 height 23
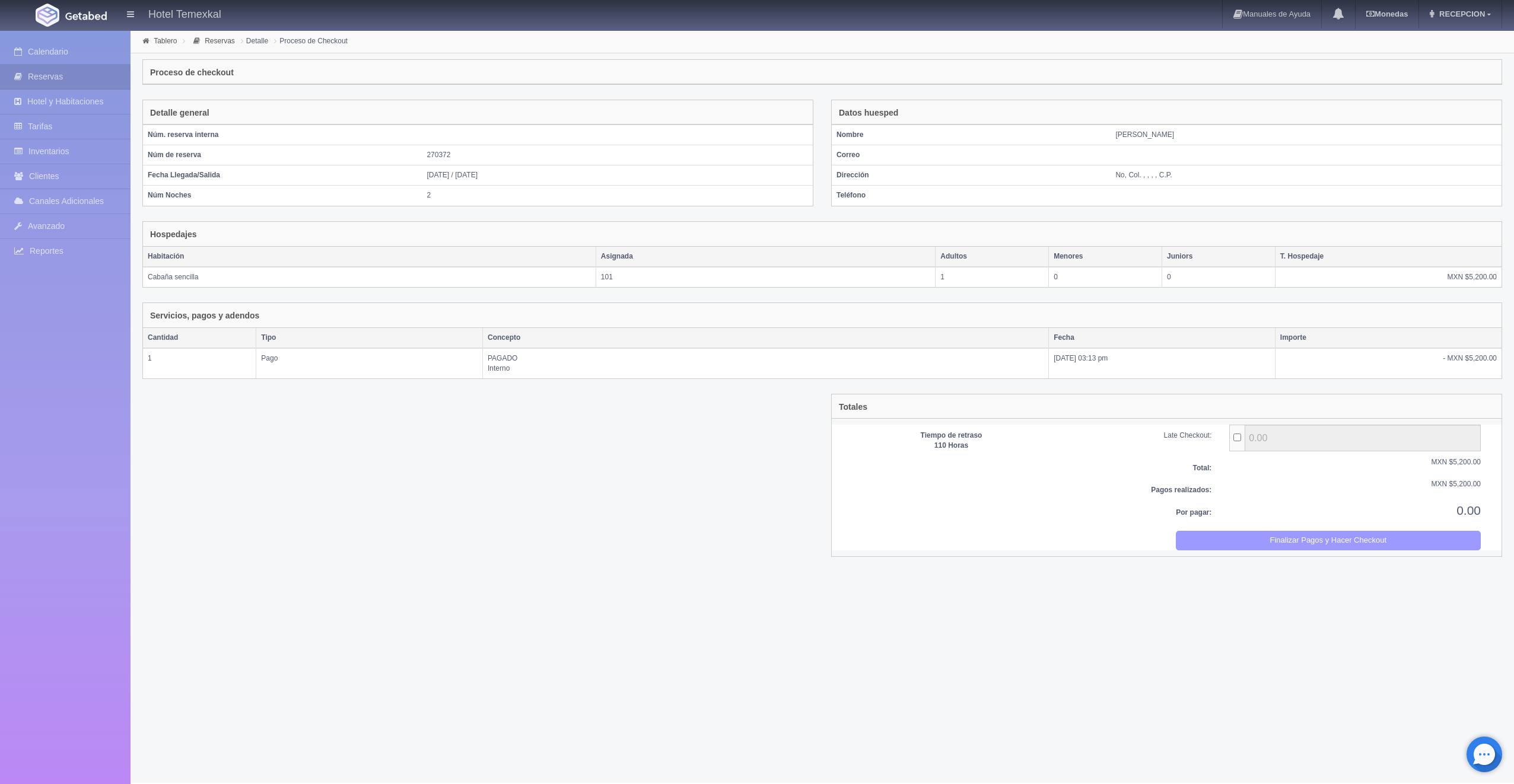
click at [1292, 531] on button "Finalizar Pagos y Hacer Checkout" at bounding box center [1329, 540] width 306 height 19
